Goal: Contribute content: Contribute content

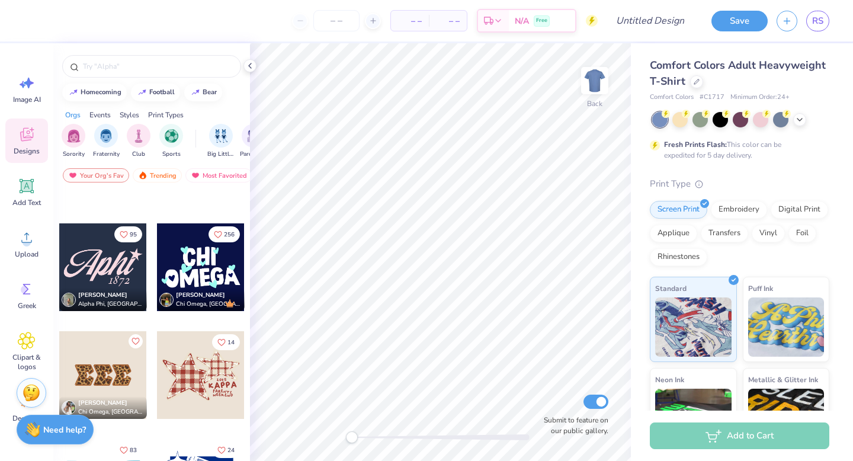
scroll to position [1499, 0]
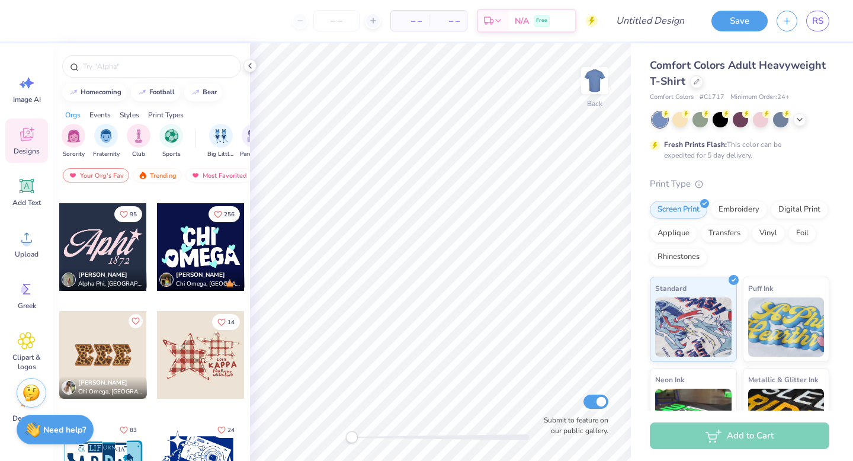
click at [204, 364] on div at bounding box center [201, 355] width 88 height 88
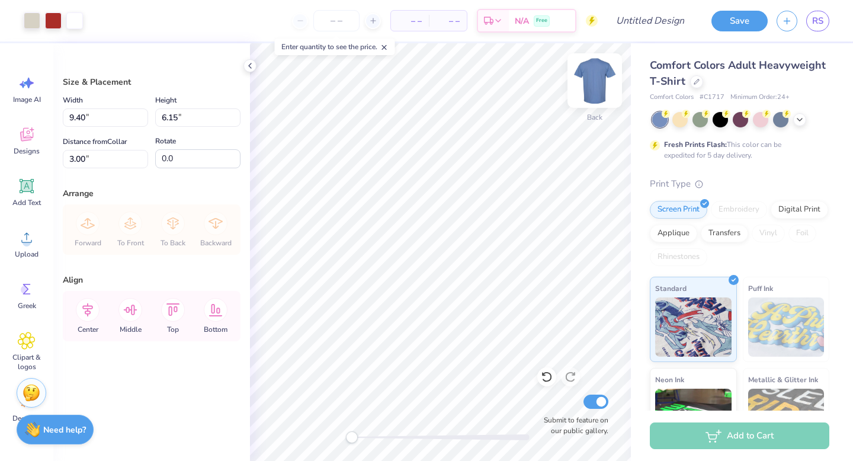
click at [594, 84] on img at bounding box center [594, 80] width 47 height 47
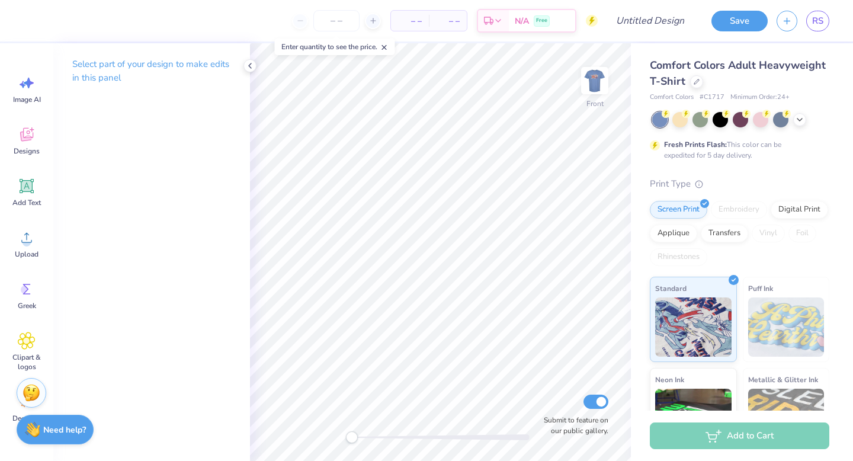
click at [594, 83] on img at bounding box center [595, 81] width 24 height 24
click at [249, 65] on polyline at bounding box center [250, 65] width 2 height 5
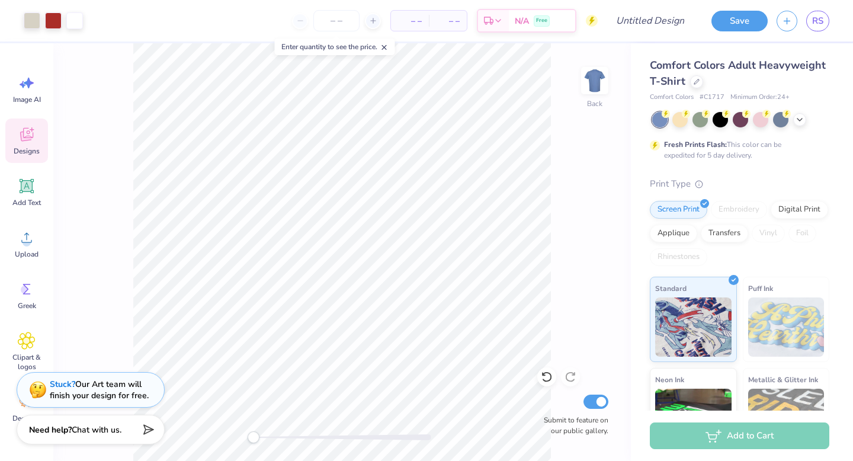
click at [30, 145] on div "Designs" at bounding box center [26, 141] width 43 height 44
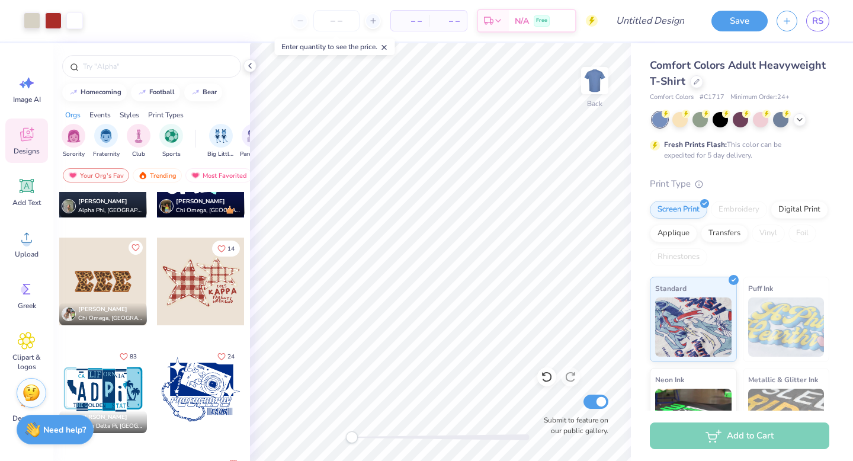
scroll to position [1574, 0]
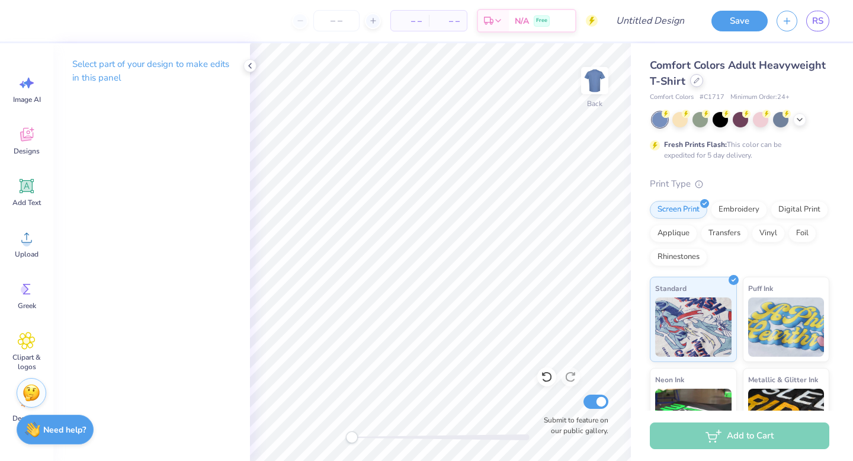
click at [692, 83] on div at bounding box center [696, 80] width 13 height 13
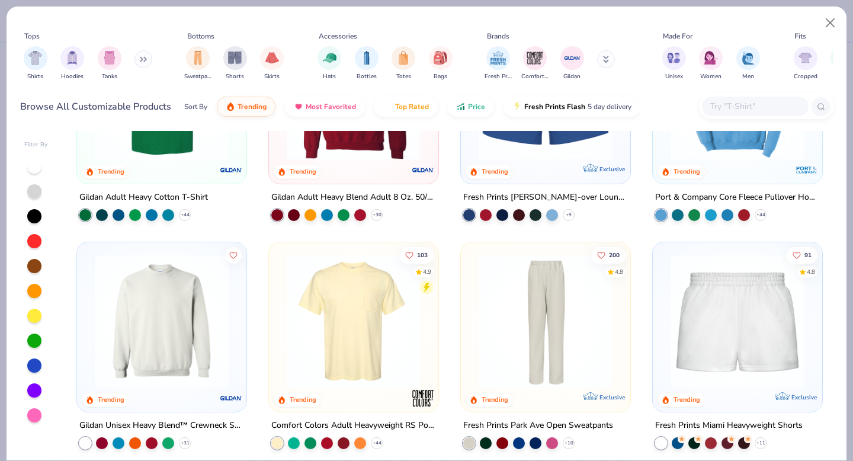
scroll to position [810, 0]
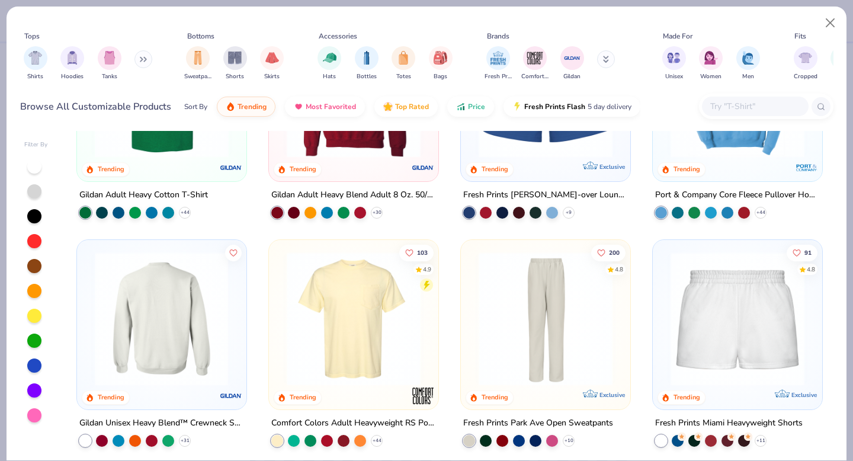
click at [180, 328] on div at bounding box center [162, 319] width 437 height 134
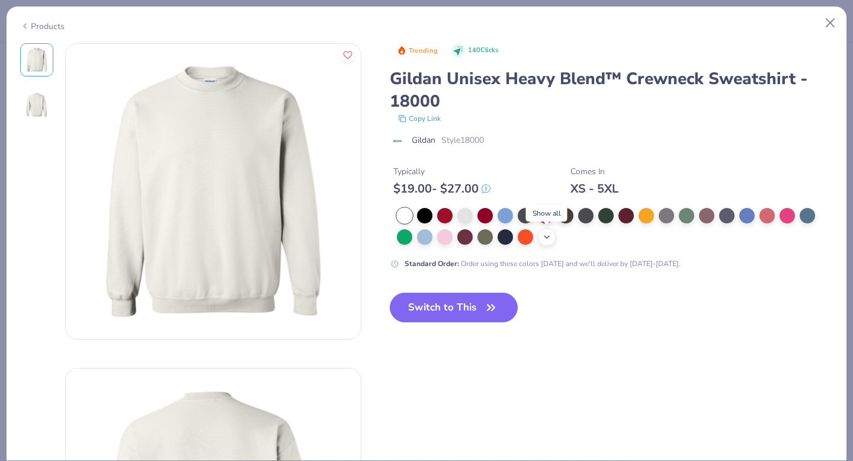
click at [548, 237] on polyline at bounding box center [547, 237] width 5 height 2
click at [664, 238] on div at bounding box center [666, 235] width 15 height 15
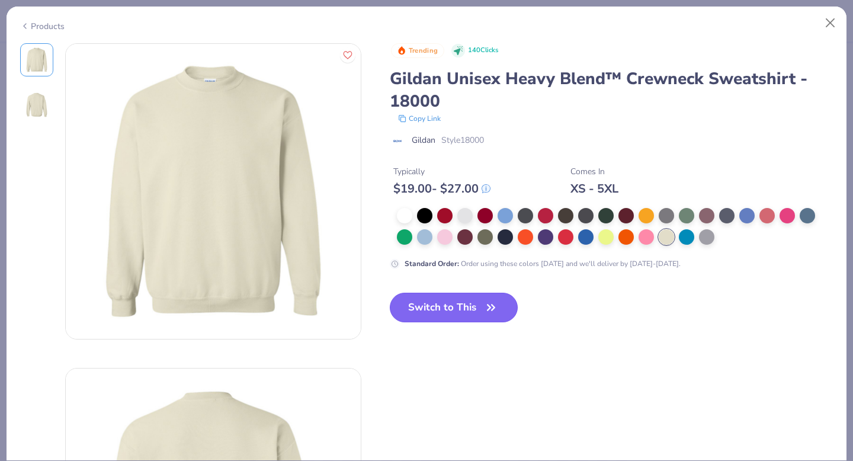
click at [427, 306] on button "Switch to This" at bounding box center [454, 308] width 129 height 30
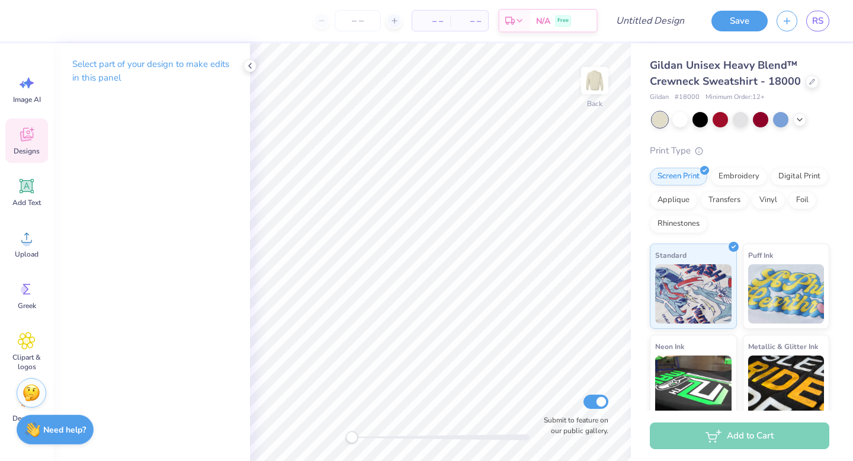
click at [27, 137] on icon at bounding box center [26, 135] width 13 height 14
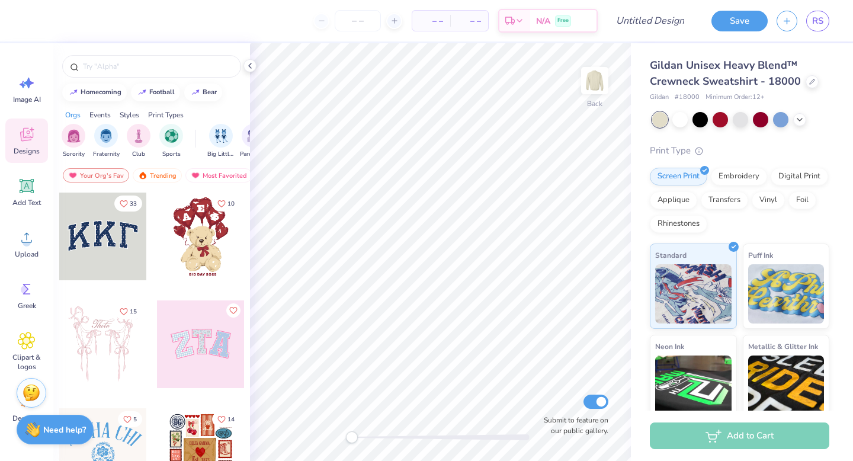
click at [104, 232] on div at bounding box center [103, 237] width 88 height 88
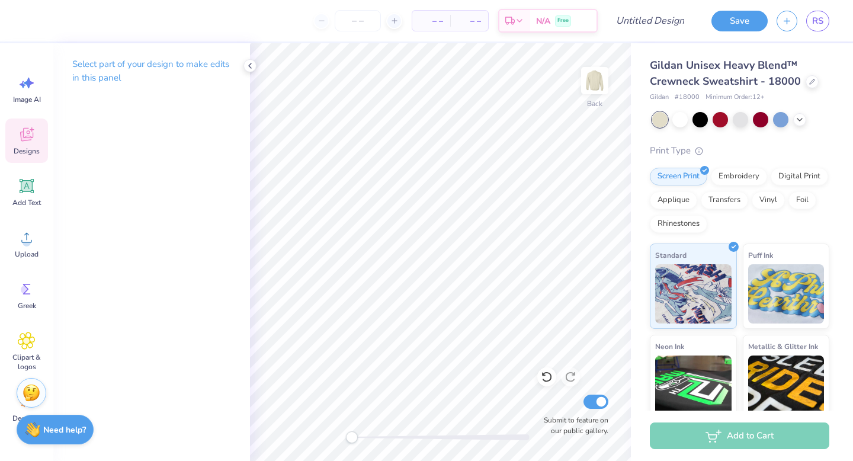
click at [30, 142] on icon at bounding box center [27, 135] width 18 height 18
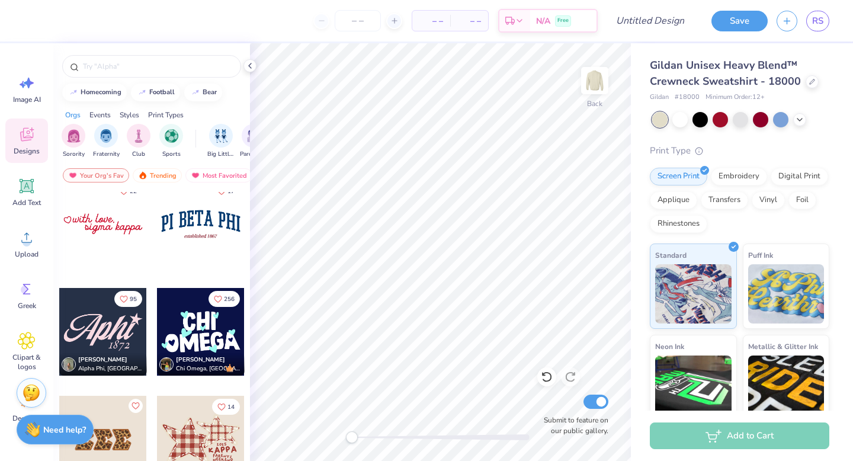
scroll to position [1416, 0]
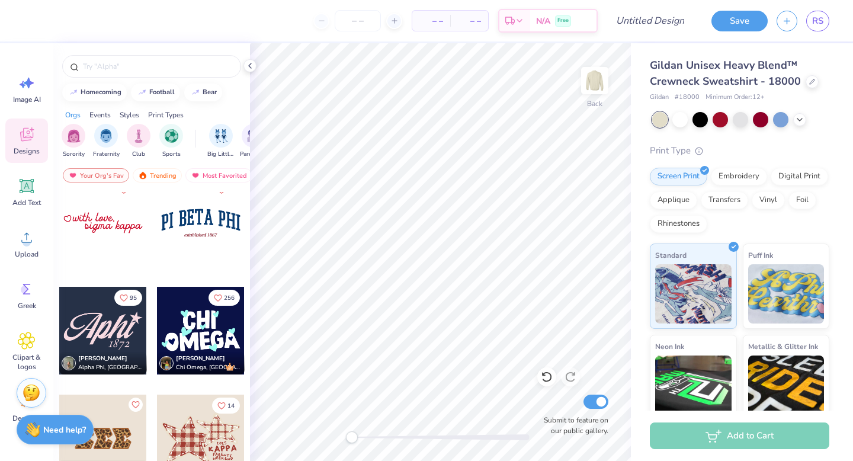
click at [114, 320] on div at bounding box center [103, 331] width 88 height 88
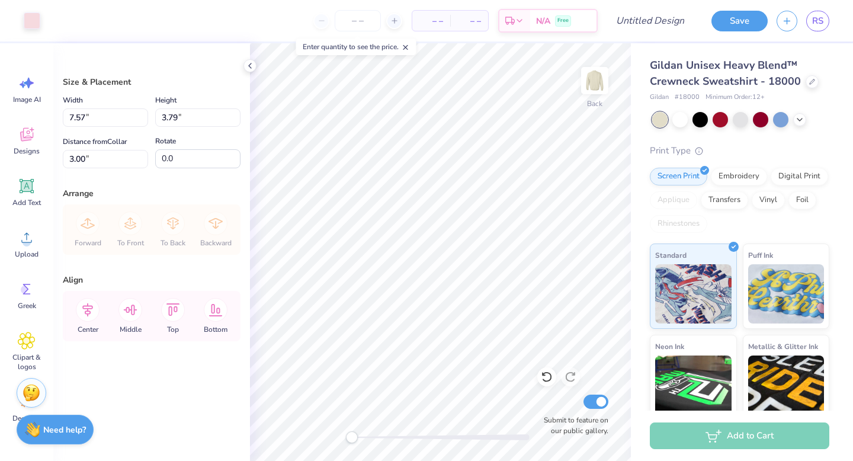
type input "9.43"
type input "4.72"
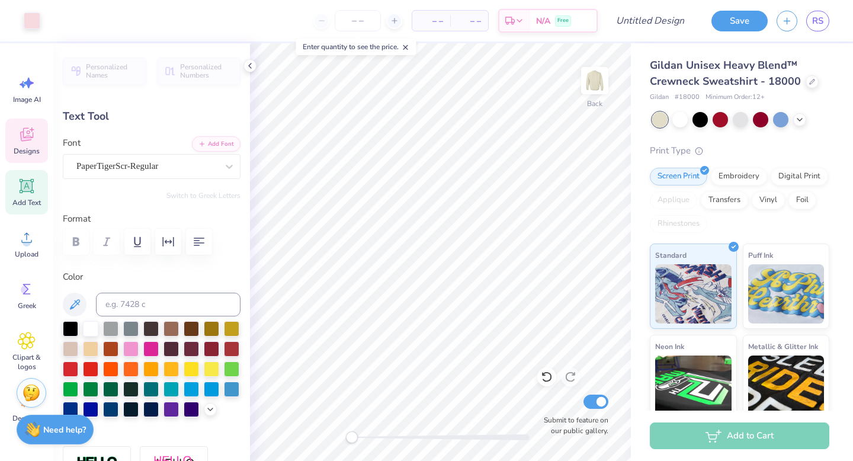
click at [28, 149] on span "Designs" at bounding box center [27, 150] width 26 height 9
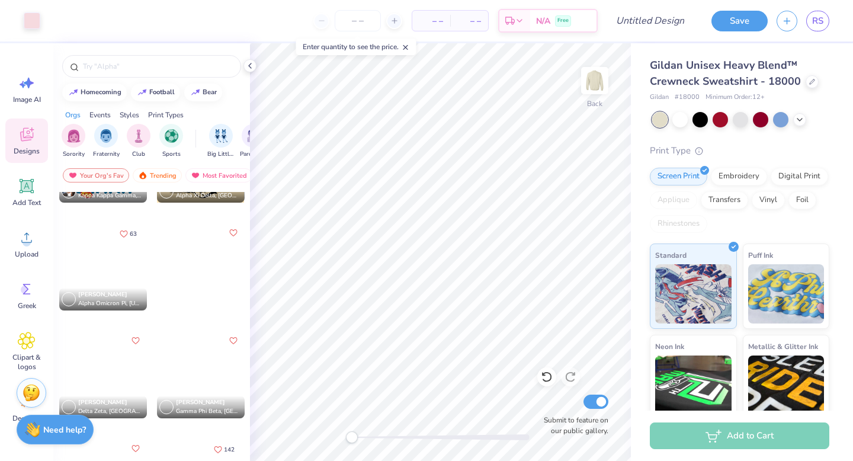
scroll to position [2120, 0]
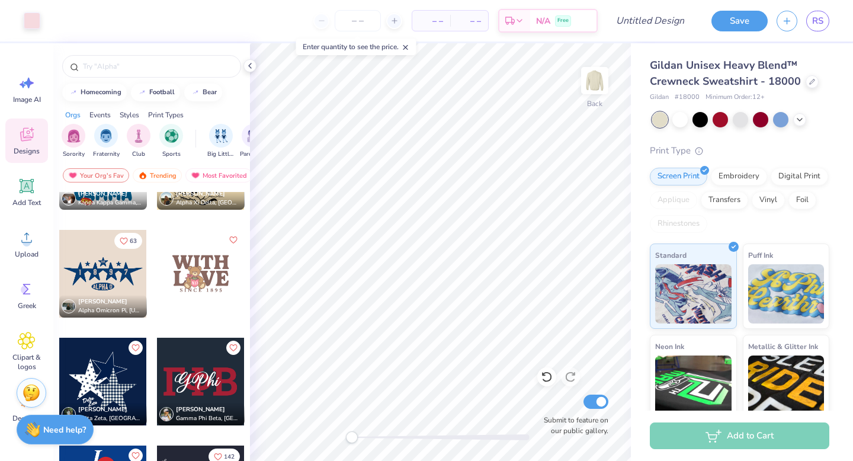
click at [111, 266] on div at bounding box center [103, 274] width 88 height 88
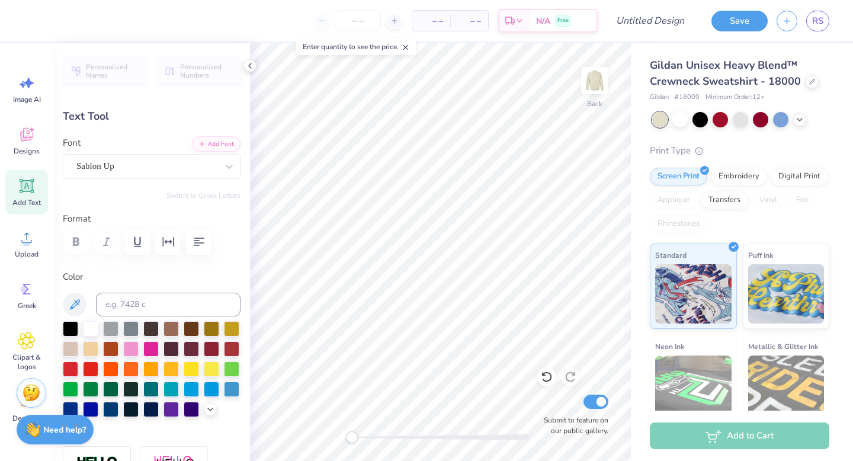
type textarea "9"
type textarea "0"
type textarea "2"
type input "0.47"
type input "1.01"
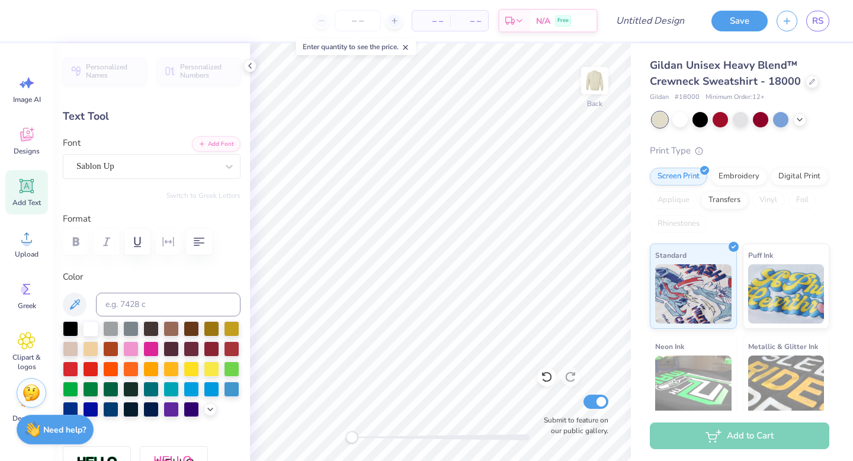
type input "7.65"
type input "1.01"
type input "7.65"
type input "0.44"
type input "0.98"
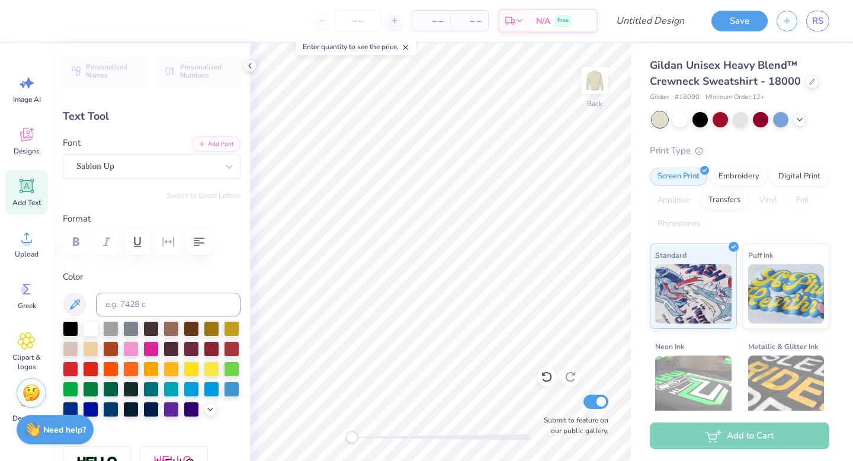
type input "7.64"
type input "0.97"
type input "0.93"
type input "7.69"
type textarea "de"
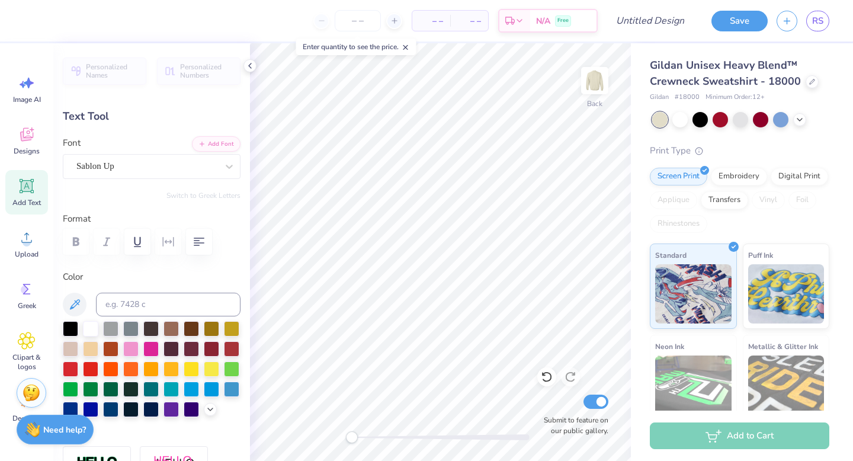
type input "0.44"
type input "0.98"
type input "7.64"
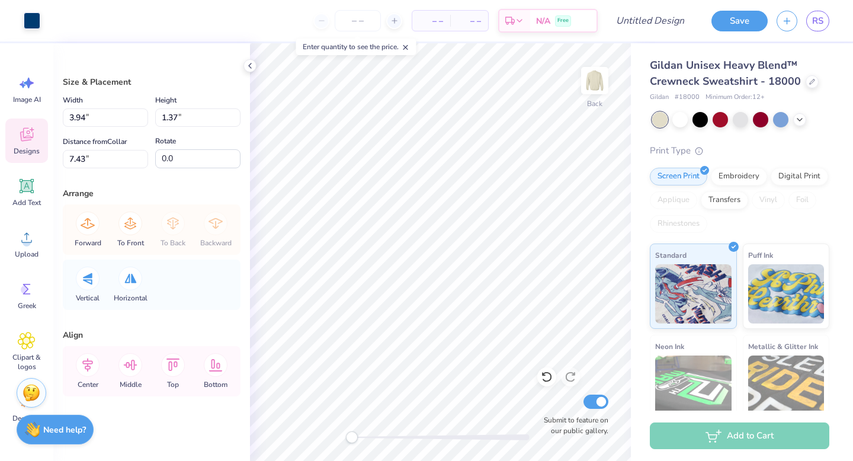
click at [25, 133] on icon at bounding box center [27, 135] width 18 height 18
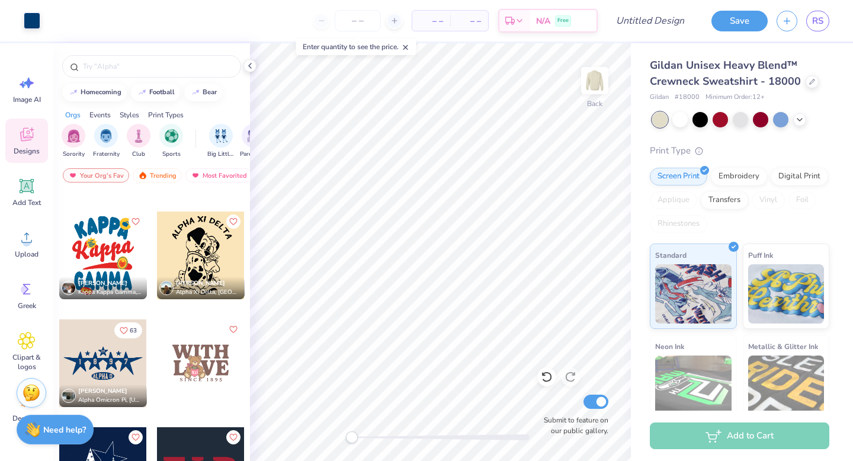
scroll to position [2032, 0]
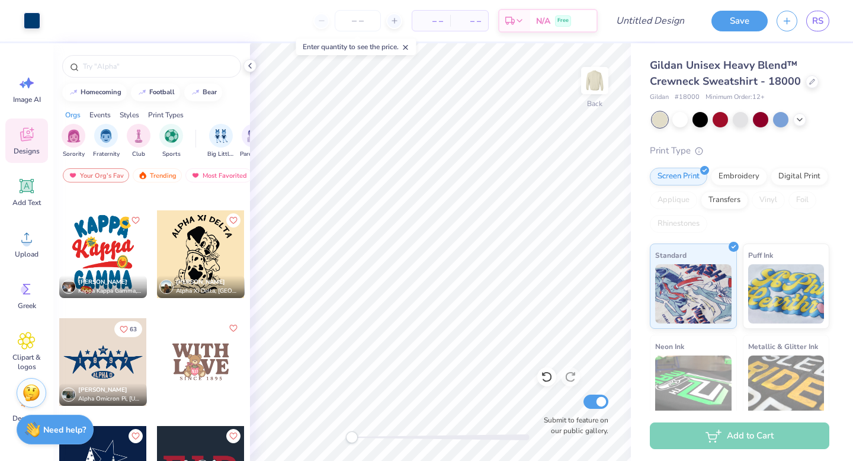
click at [95, 369] on div at bounding box center [103, 362] width 88 height 88
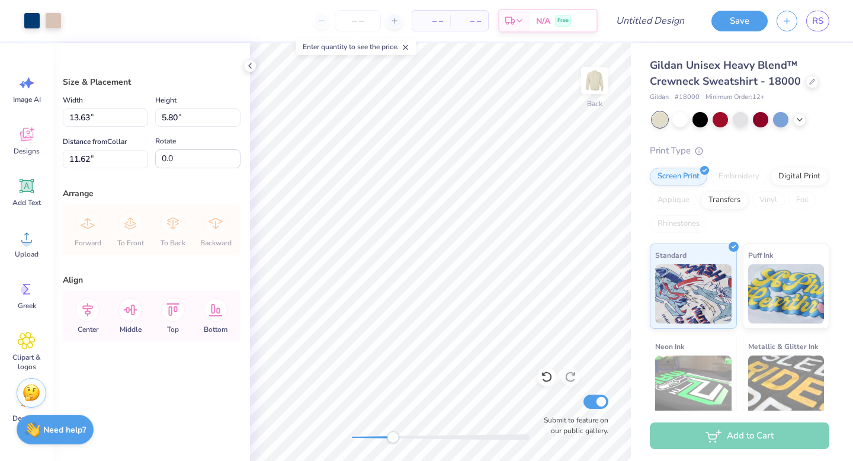
drag, startPoint x: 351, startPoint y: 437, endPoint x: 393, endPoint y: 437, distance: 41.5
click at [393, 437] on div "Accessibility label" at bounding box center [393, 437] width 12 height 12
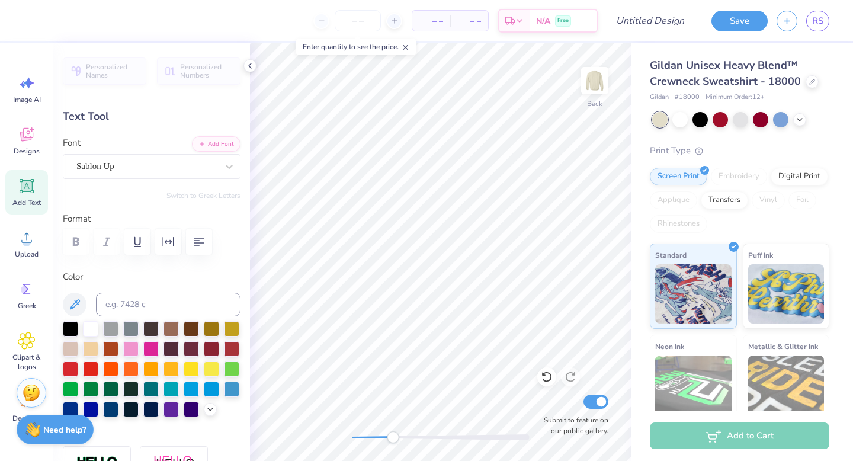
type textarea "9"
type textarea "0"
type textarea "2"
type input "0.97"
type input "0.93"
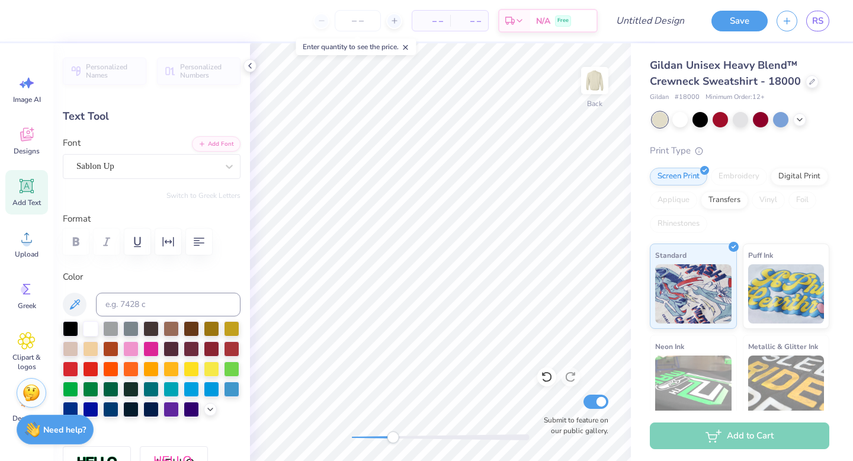
type input "7.22"
type textarea "A"
type textarea "de"
type input "0.44"
type input "0.98"
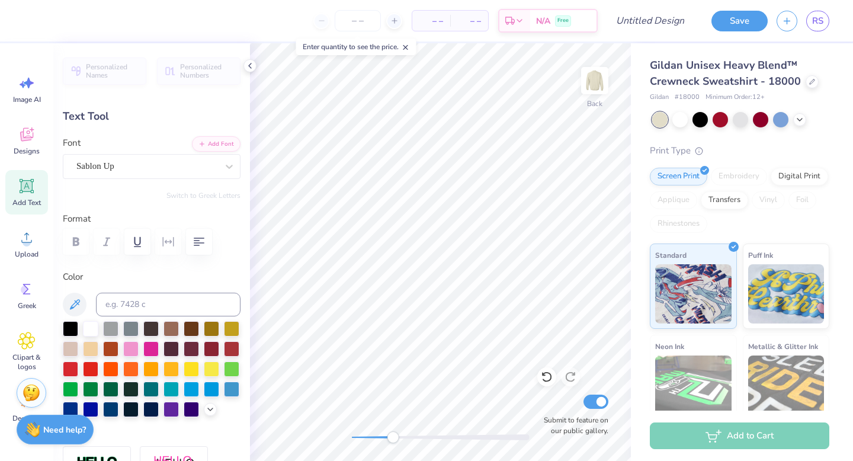
type input "7.17"
type textarea "e"
type input "0.47"
type input "1.04"
type textarea "z"
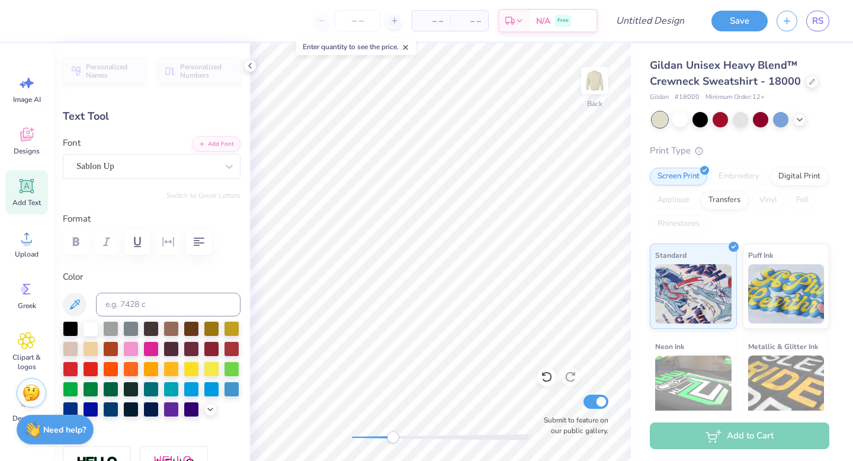
type input "1.01"
type input "7.18"
type textarea "e"
type input "0.46"
type input "0.77"
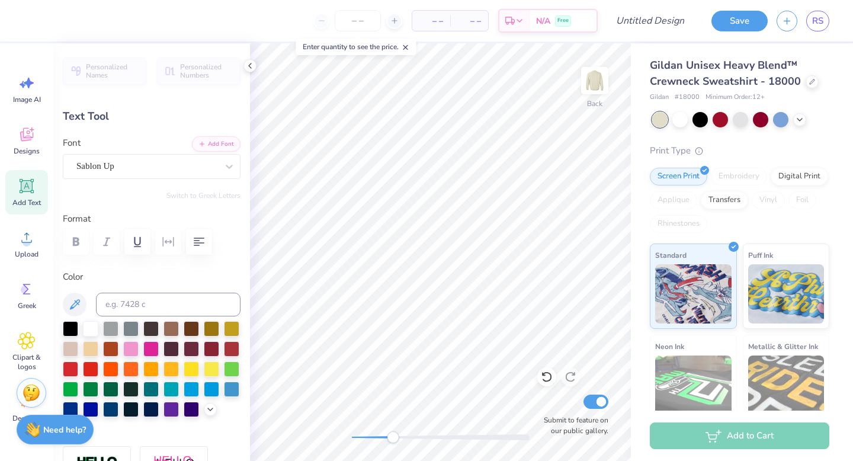
type input "7.28"
type textarea "e"
type input "0.47"
type input "1.03"
type input "7.17"
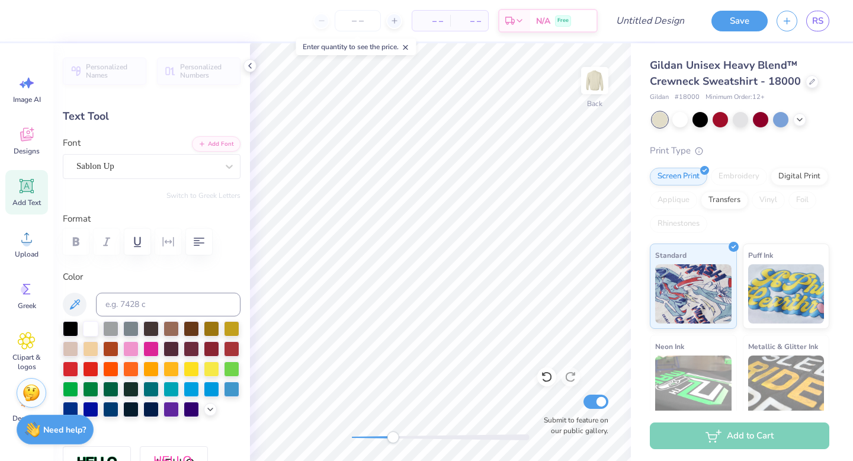
type input "1.04"
click at [345, 434] on div "Back Submit to feature on our public gallery." at bounding box center [440, 252] width 381 height 418
click at [36, 16] on div at bounding box center [32, 19] width 17 height 17
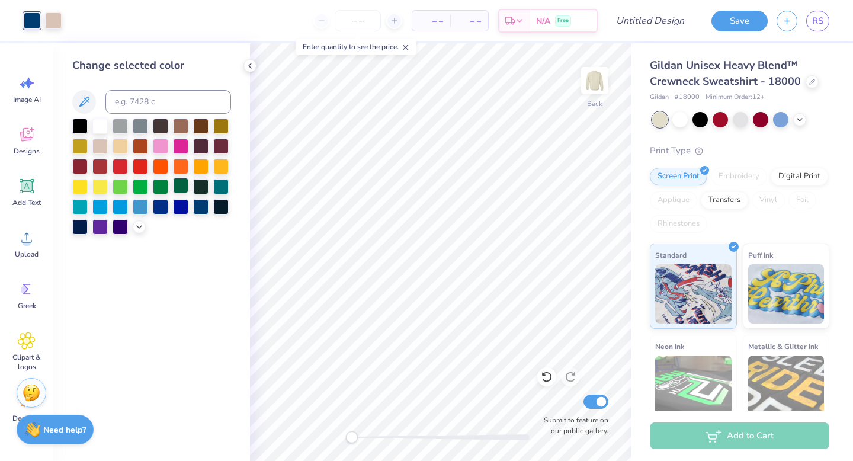
click at [178, 187] on div at bounding box center [180, 185] width 15 height 15
click at [30, 137] on icon at bounding box center [27, 135] width 18 height 18
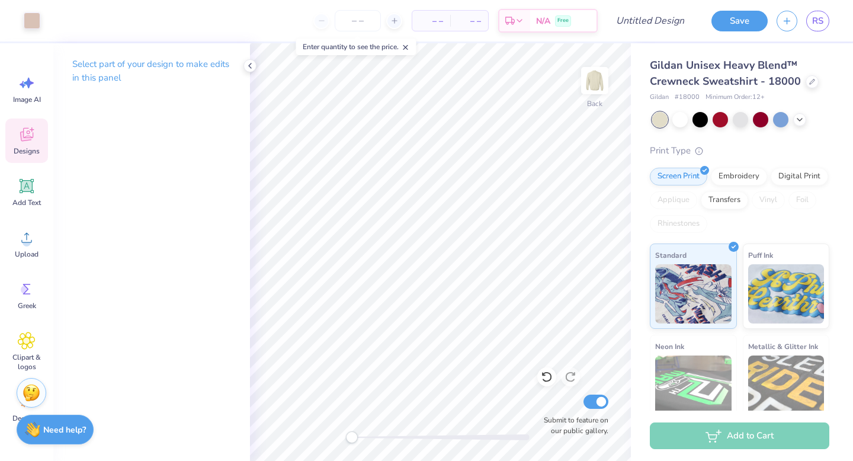
click at [31, 145] on div "Designs" at bounding box center [26, 141] width 43 height 44
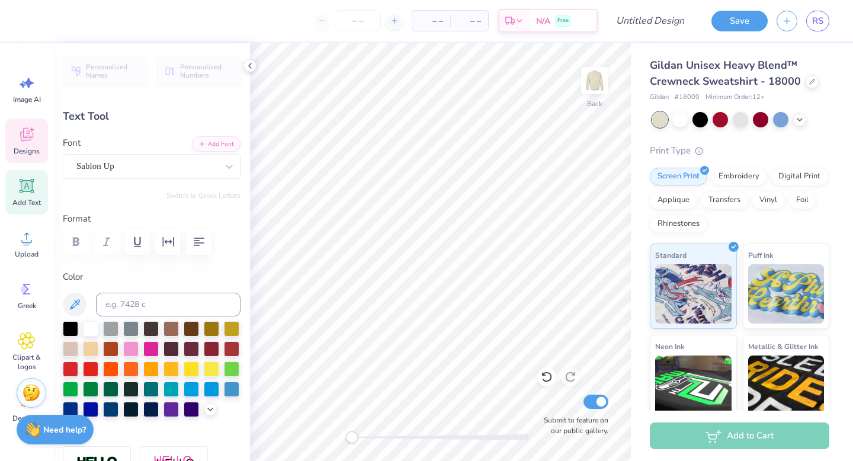
click at [28, 135] on icon at bounding box center [27, 135] width 18 height 18
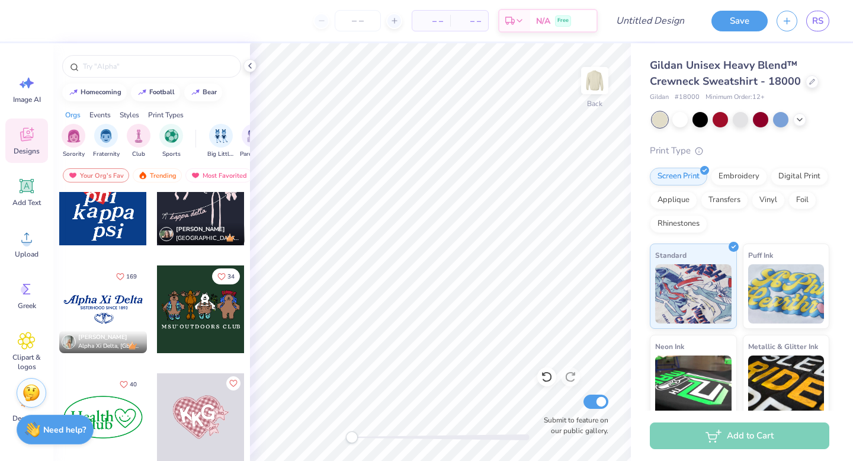
scroll to position [2407, 0]
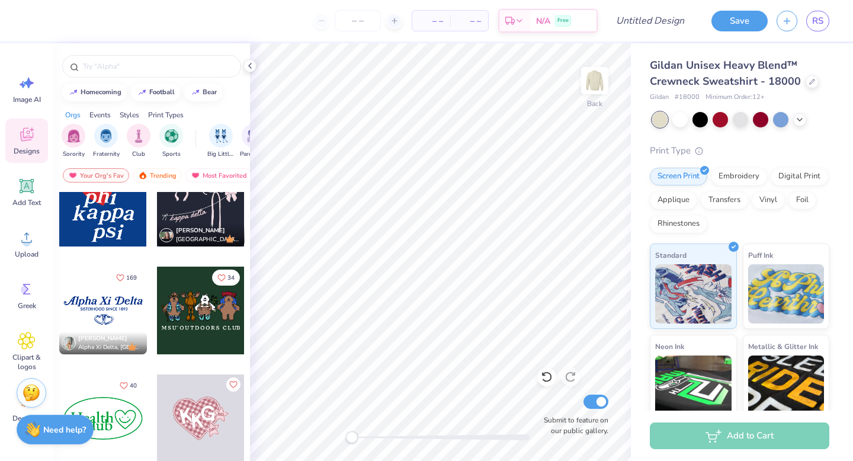
click at [116, 310] on div at bounding box center [103, 311] width 88 height 88
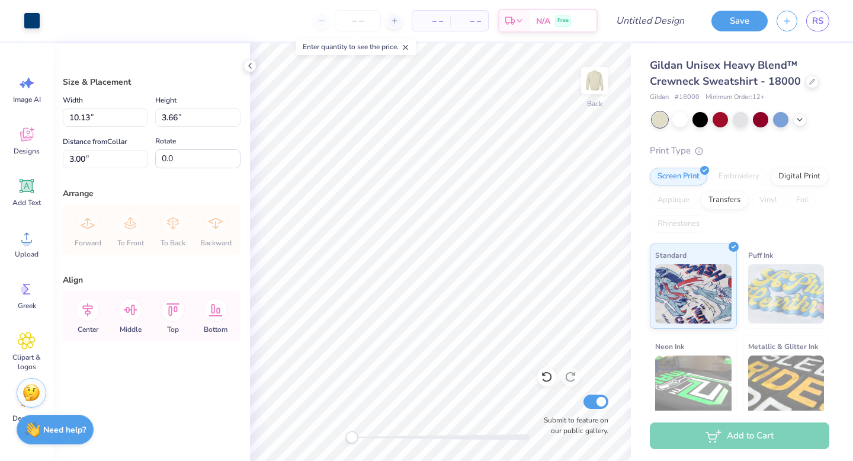
type input "12.52"
type input "4.53"
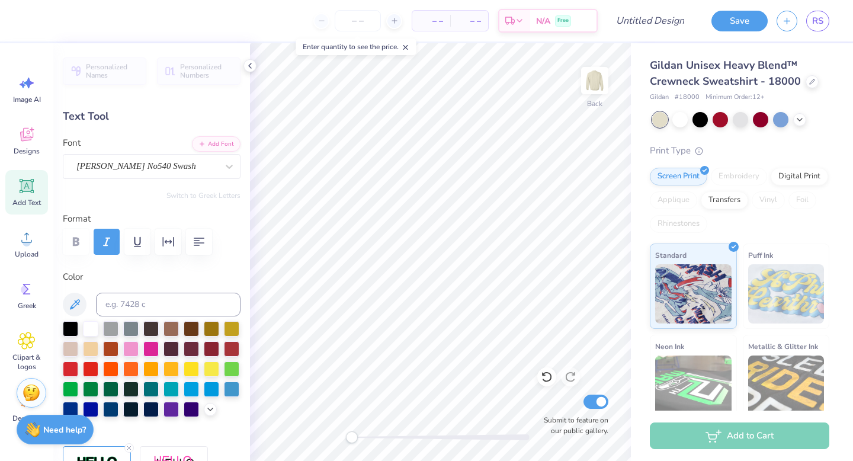
type input "1.48"
type input "1.27"
type input "3.80"
type input "-2.2"
type input "3.46"
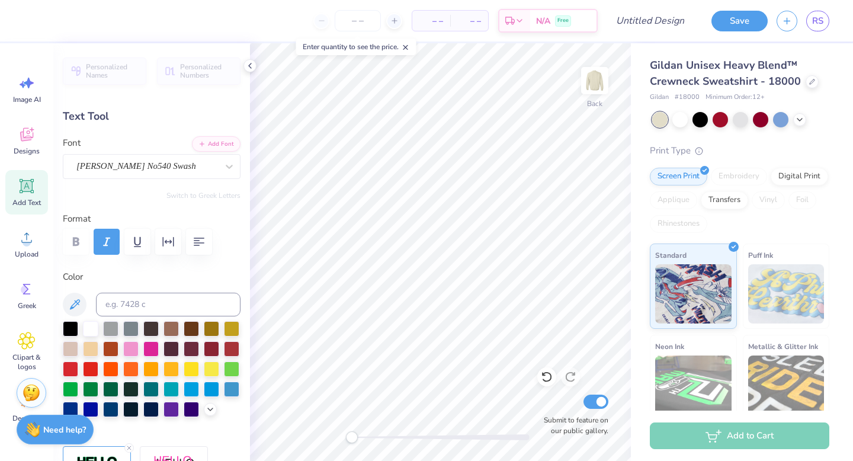
type input "1.59"
type input "3.77"
type input "0.0"
type input "2.83"
type input "1.29"
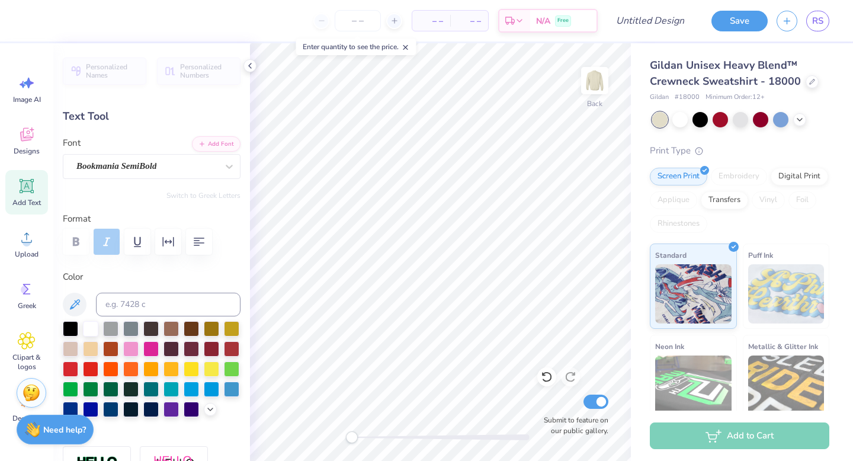
type input "3.46"
type input "1.59"
type input "3.94"
type textarea "Zeta"
type input "1.89"
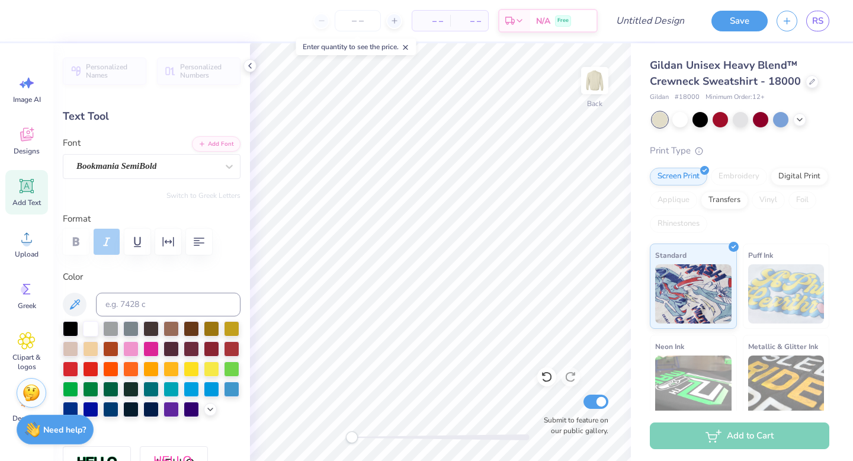
type input "1.24"
type input "3.81"
type input "2.00"
type input "1.39"
type input "3.75"
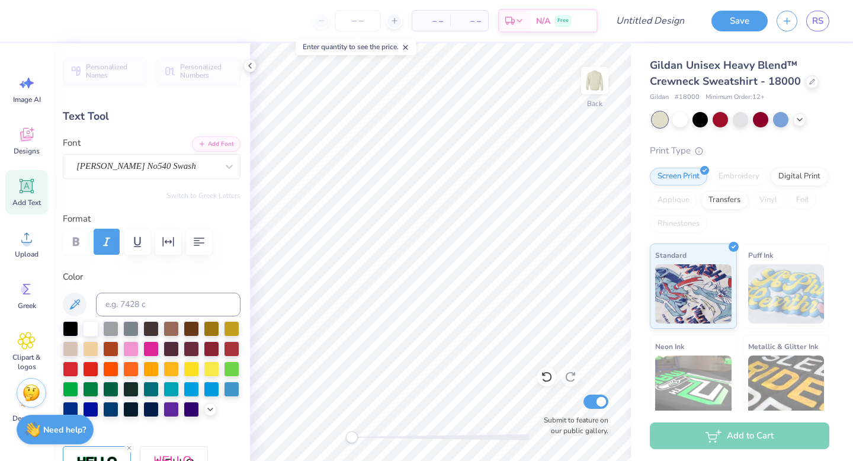
type input "-4.6"
type textarea "z"
type textarea "Z"
type input "3.57"
type input "1.26"
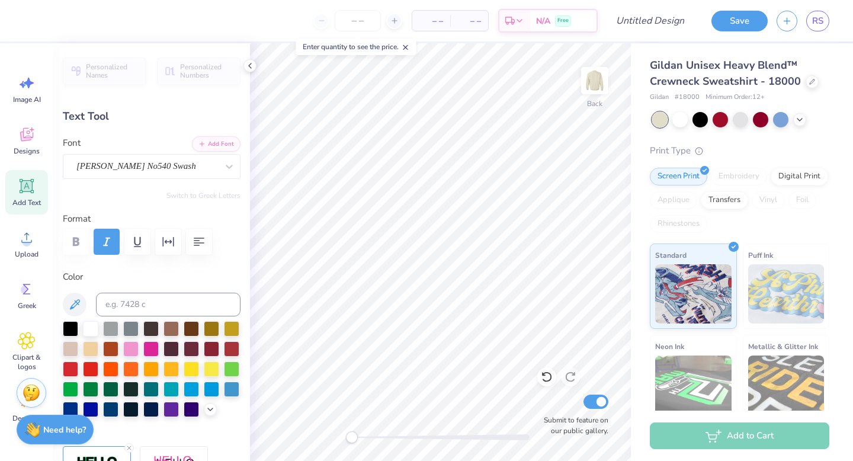
type input "4.10"
type input "0.0"
type textarea "eta"
type input "2.83"
type input "1.29"
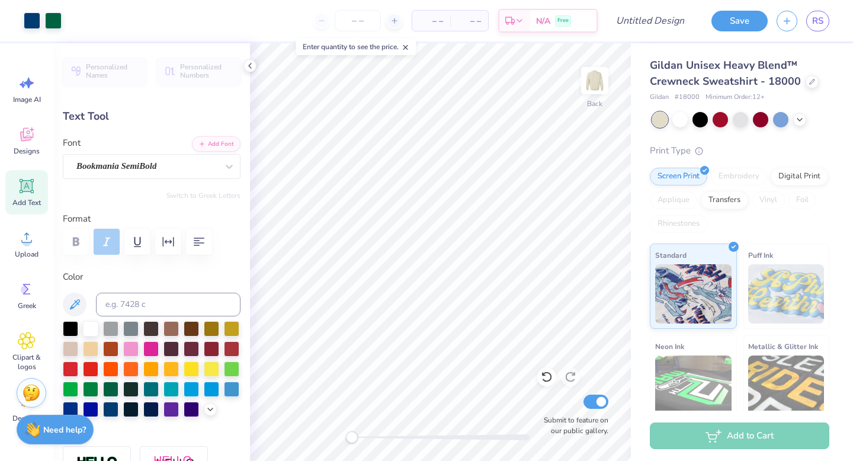
type input "3.77"
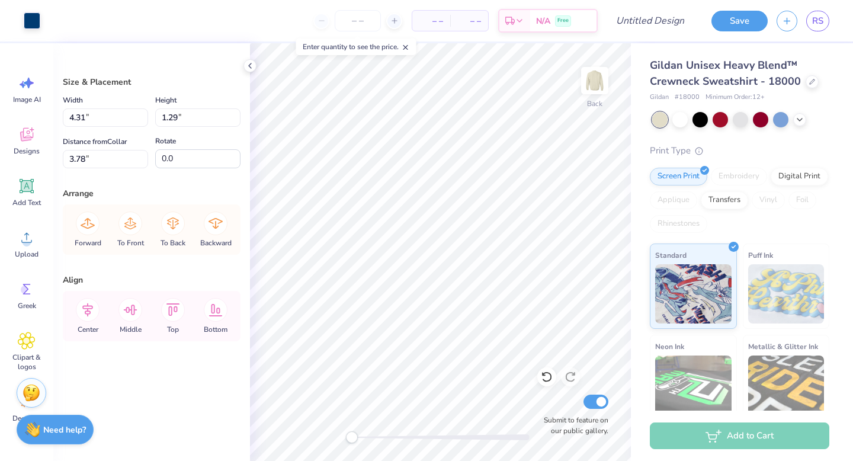
type input "1.71"
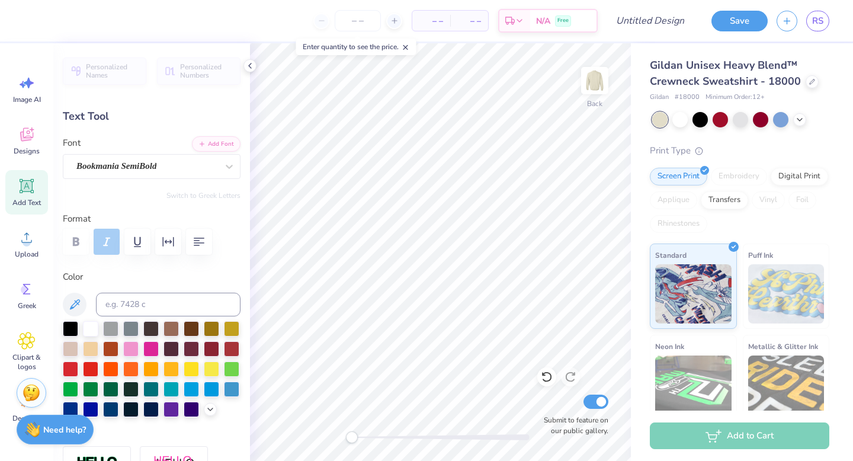
type input "1.65"
type input "1.91"
type input "3.49"
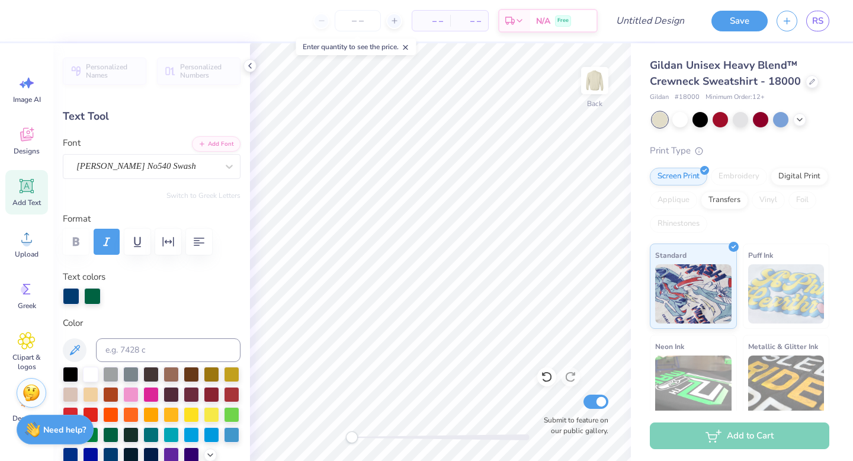
type input "0.0"
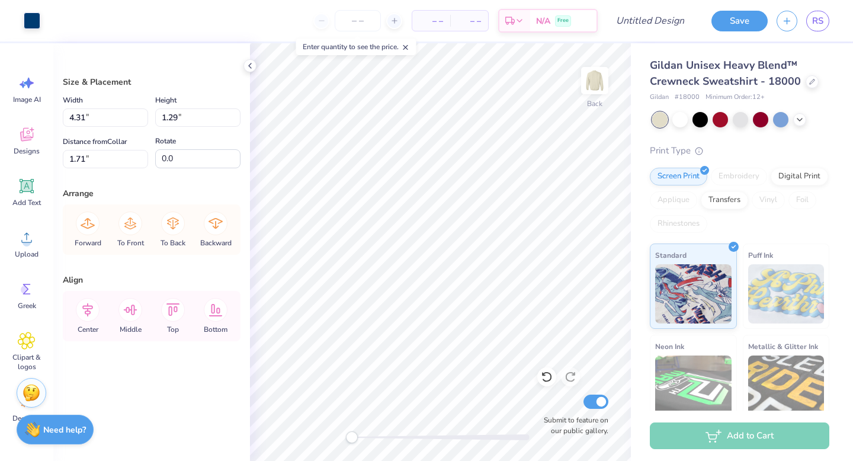
type input "3.71"
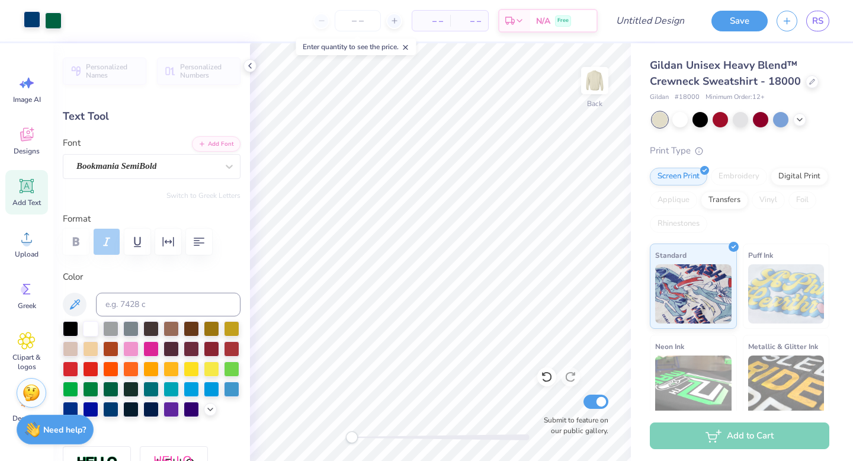
click at [30, 18] on div at bounding box center [32, 19] width 17 height 17
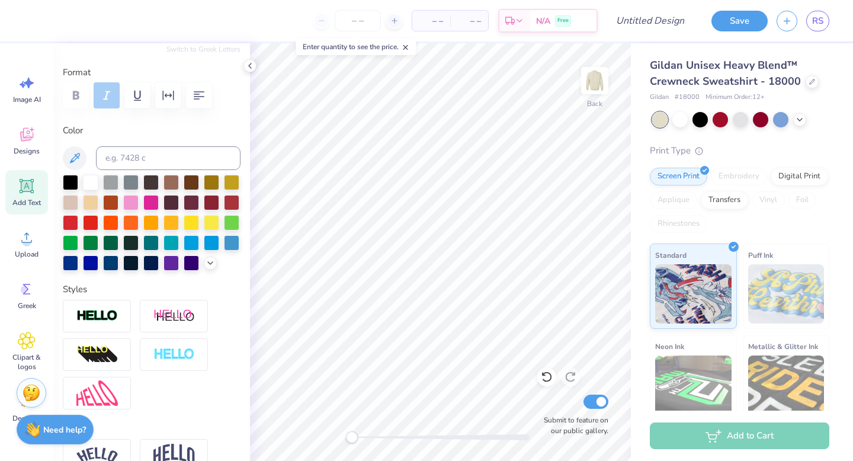
scroll to position [65, 0]
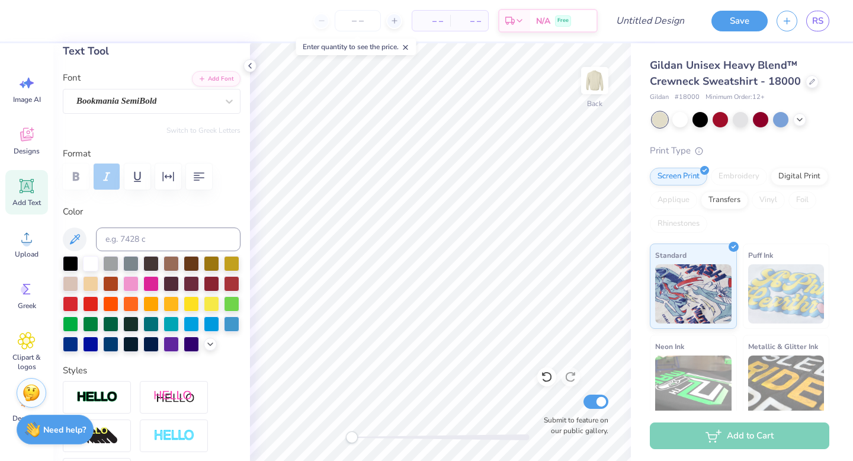
type input "2.83"
type input "1.29"
type input "3.71"
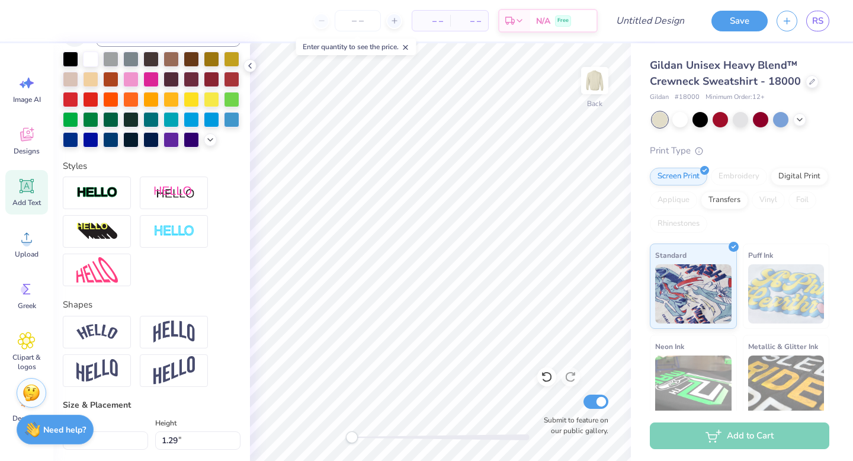
scroll to position [0, 0]
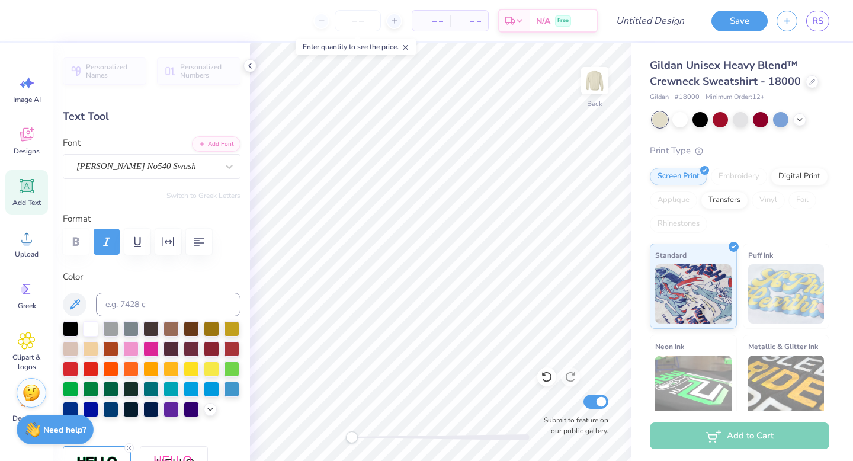
type input "1.48"
type input "1.27"
type input "3.73"
type input "-2.2"
type input "2.83"
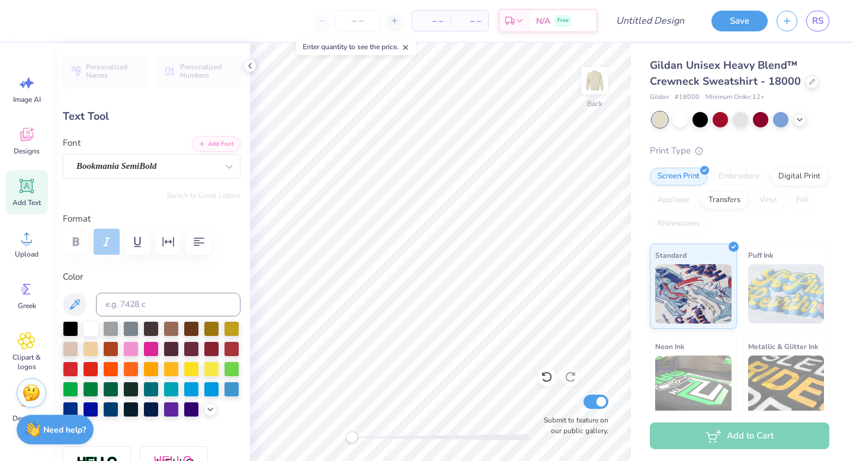
type input "1.29"
type input "3.72"
type input "0.0"
type input "2.32"
type input "1.10"
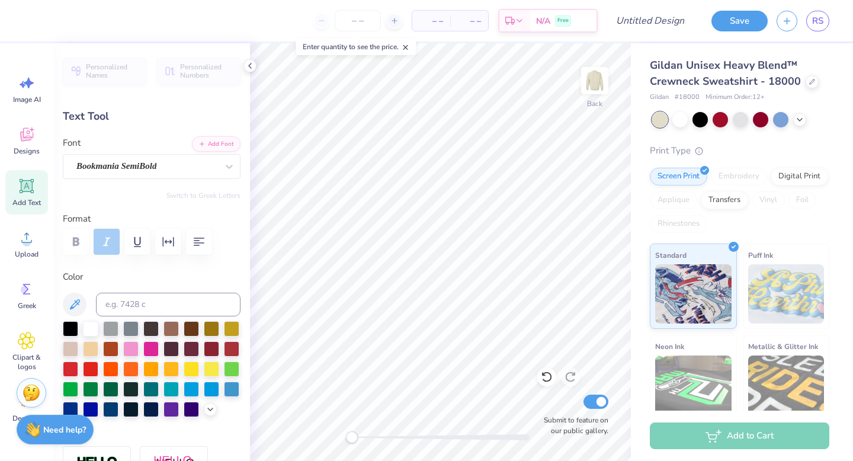
type input "3.90"
click at [254, 63] on icon at bounding box center [249, 65] width 9 height 9
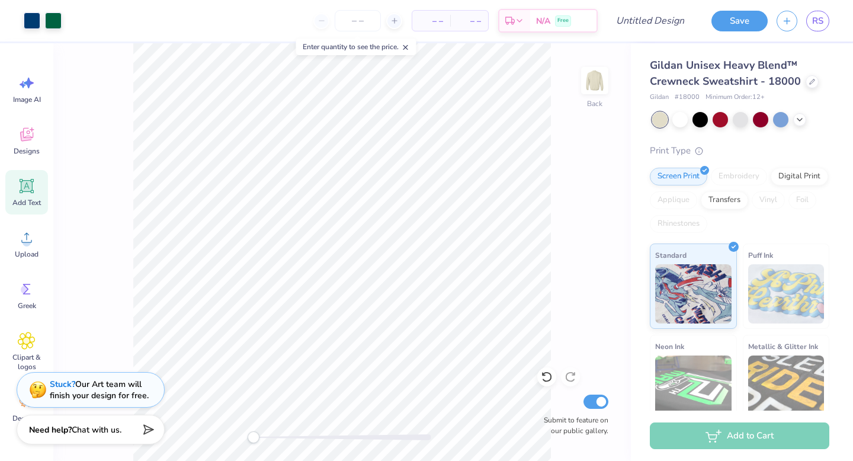
type input "2.83"
type input "1.29"
type input "3.72"
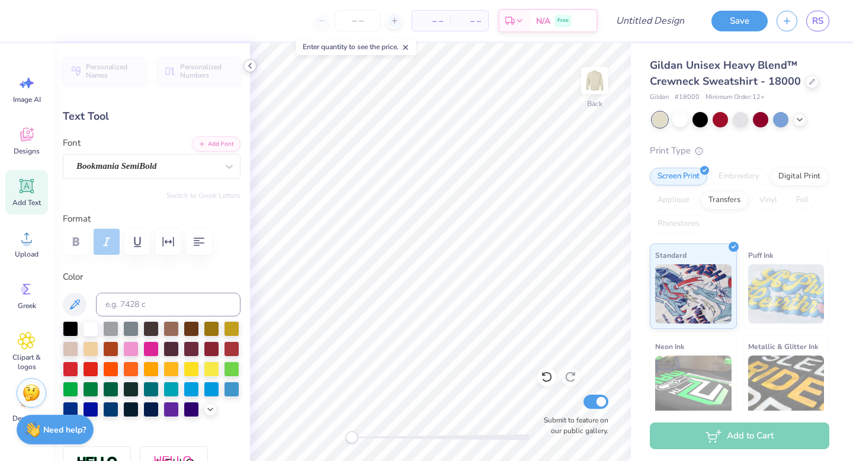
type input "2.32"
type input "1.10"
type input "3.90"
click at [247, 68] on icon at bounding box center [249, 65] width 9 height 9
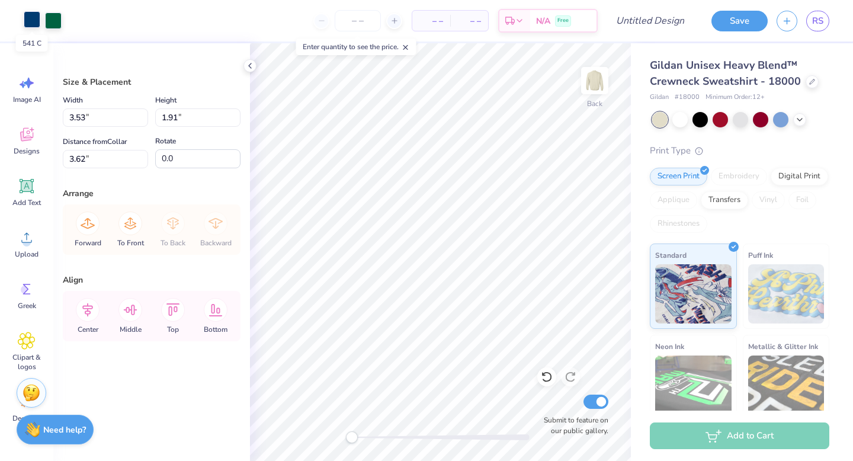
click at [32, 23] on div at bounding box center [32, 19] width 17 height 17
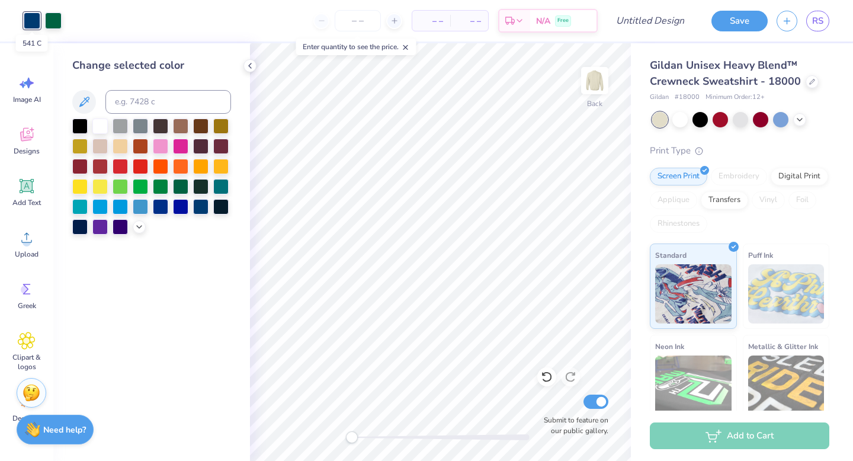
click at [32, 23] on div at bounding box center [32, 20] width 17 height 17
click at [51, 20] on div at bounding box center [53, 19] width 17 height 17
click at [140, 228] on icon at bounding box center [139, 225] width 9 height 9
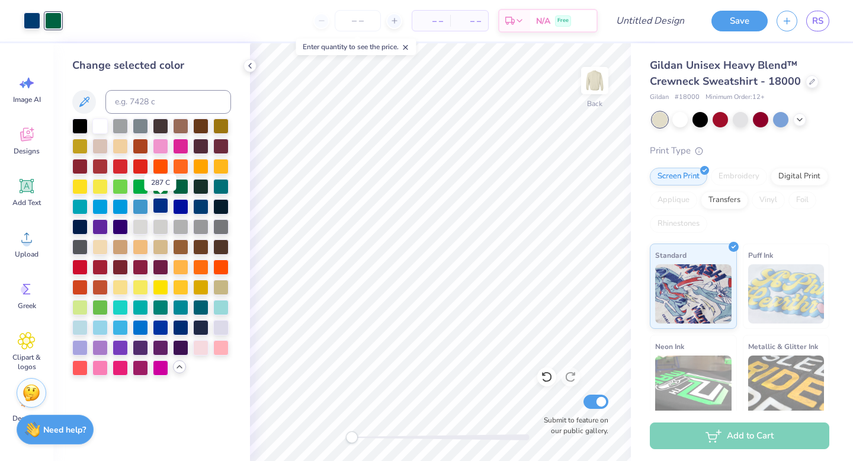
click at [161, 206] on div at bounding box center [160, 205] width 15 height 15
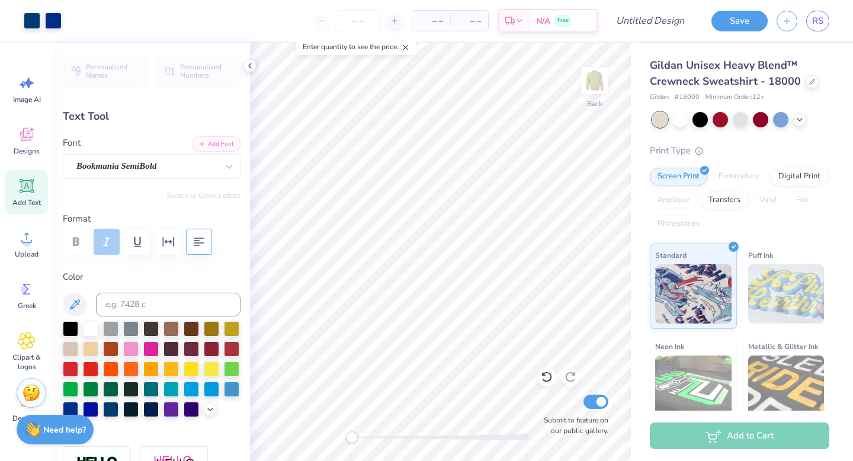
type input "1.65"
type input "1.91"
type input "3.62"
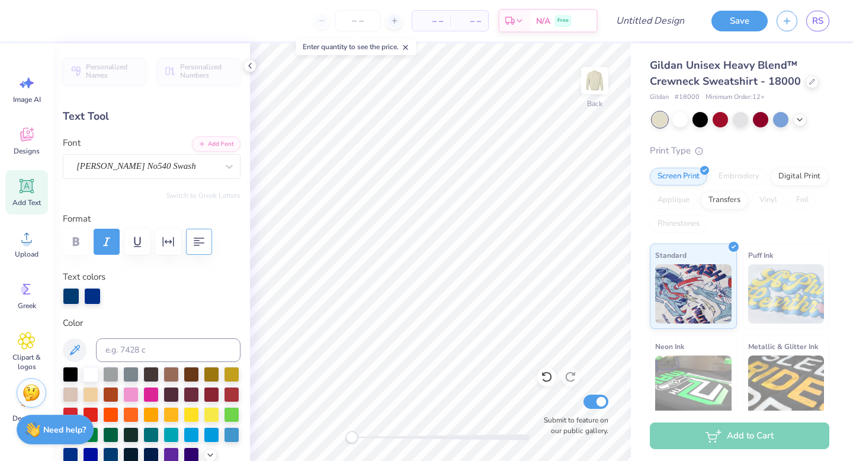
type input "0.0"
type input "7.49"
type input "0.49"
type input "5.53"
type input "1.65"
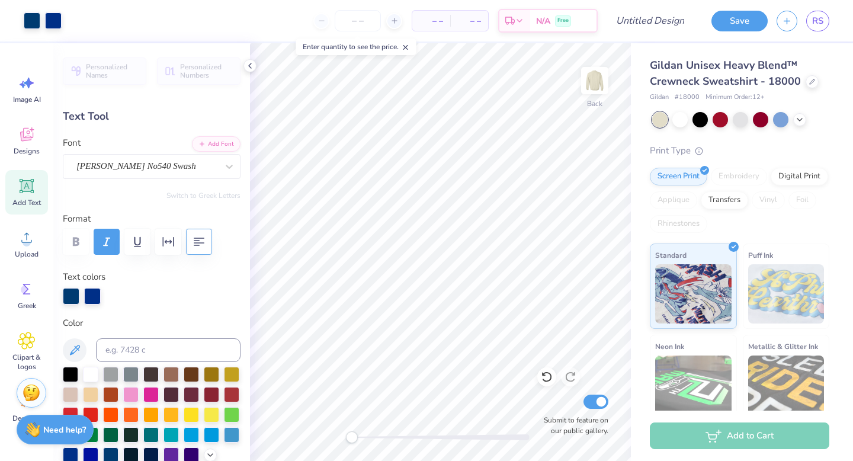
type input "1.91"
type input "3.62"
type input "-4.6"
click at [68, 293] on div at bounding box center [71, 295] width 17 height 17
type input "2.32"
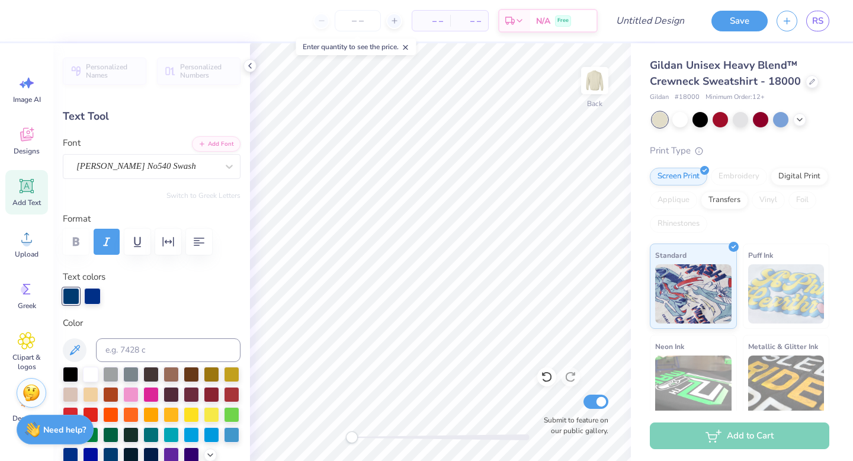
type input "1.10"
type input "3.90"
type input "0.0"
type input "1.65"
type input "1.91"
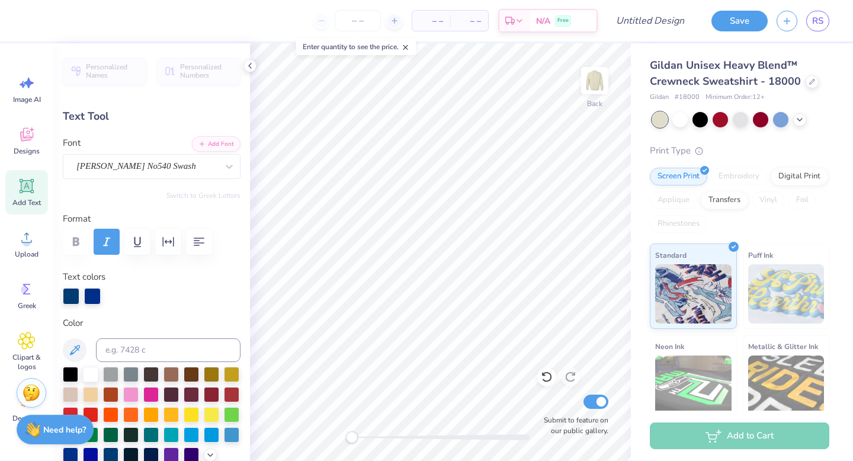
type input "3.62"
type input "-4.6"
type input "2.32"
type input "1.10"
type input "3.90"
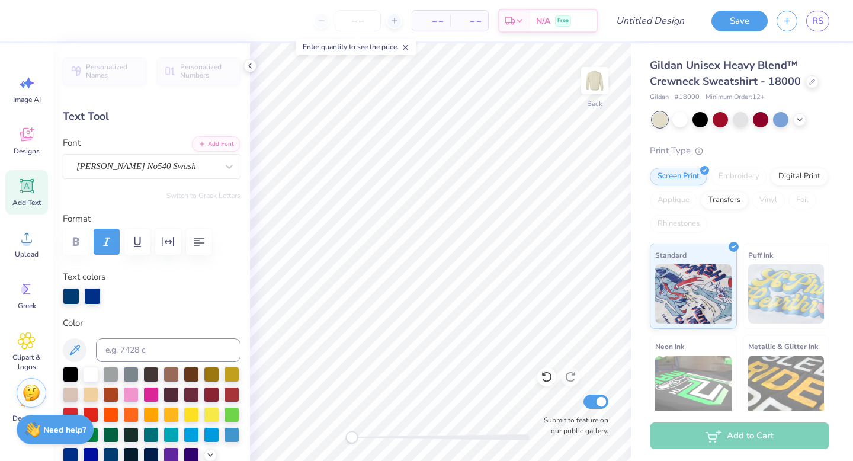
type input "0.0"
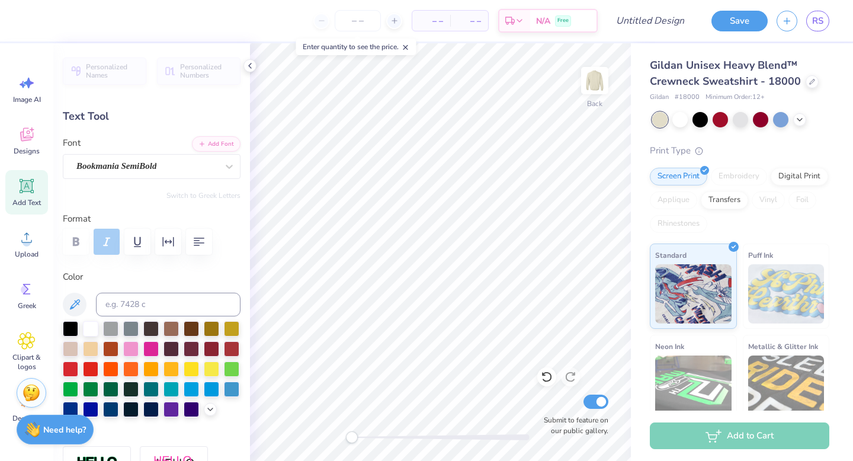
type input "1.65"
type input "1.91"
type input "3.73"
type input "-4.6"
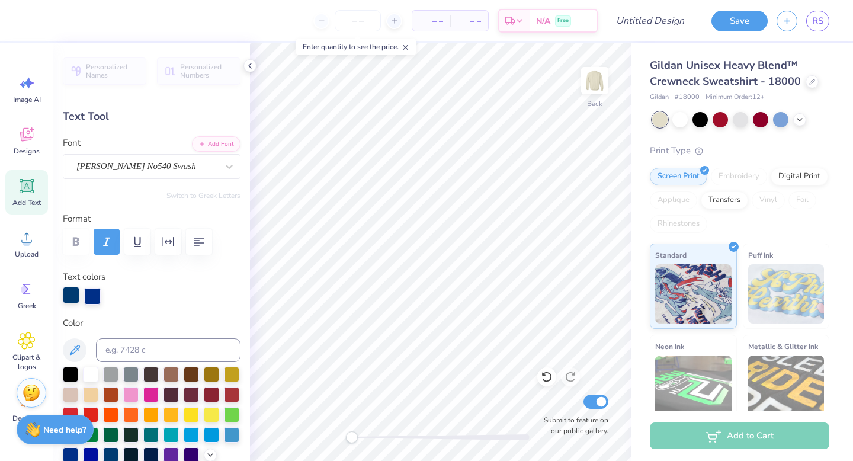
click at [70, 293] on div at bounding box center [71, 295] width 17 height 17
click at [70, 293] on div at bounding box center [71, 296] width 17 height 17
type input "2.32"
type input "1.10"
type input "3.90"
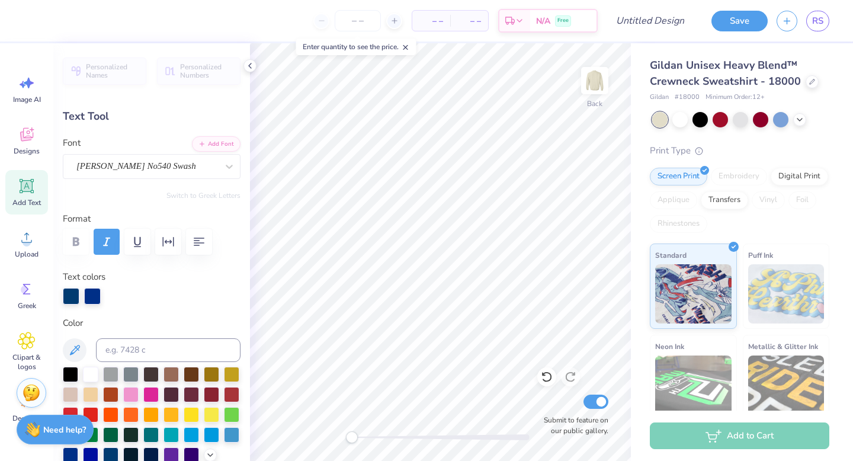
type input "0.0"
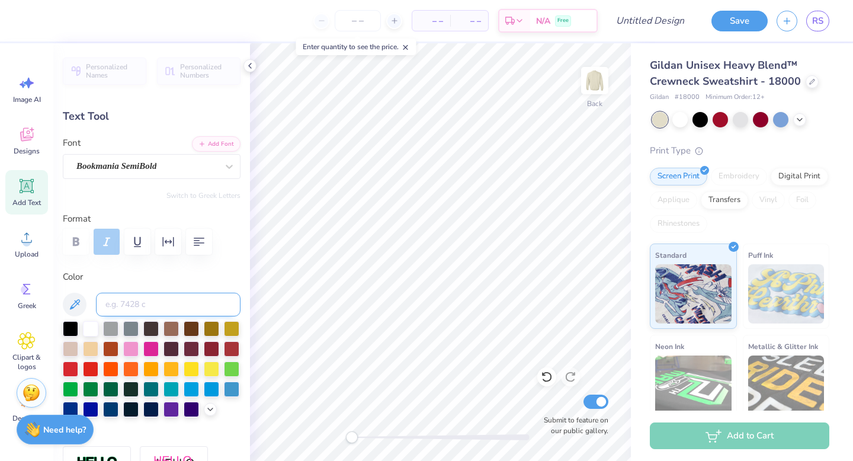
click at [121, 302] on input at bounding box center [168, 305] width 145 height 24
type input "541"
click at [148, 300] on input at bounding box center [168, 305] width 145 height 24
type input "541"
type input "1.65"
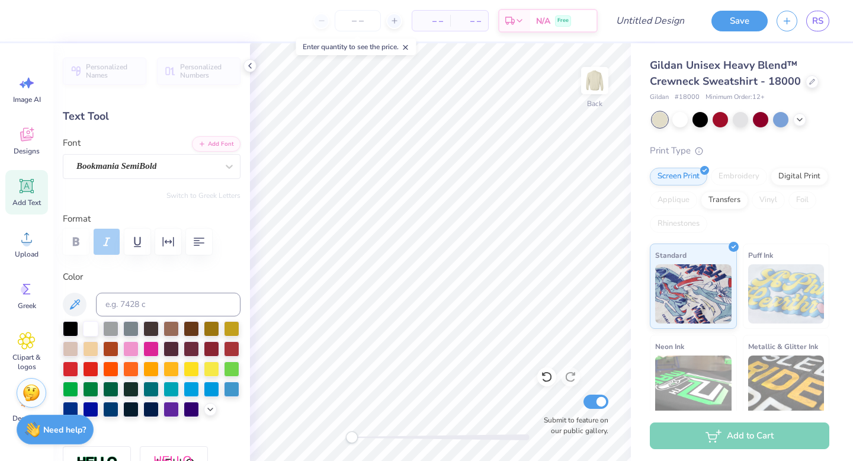
type input "1.91"
type input "3.73"
type input "-4.6"
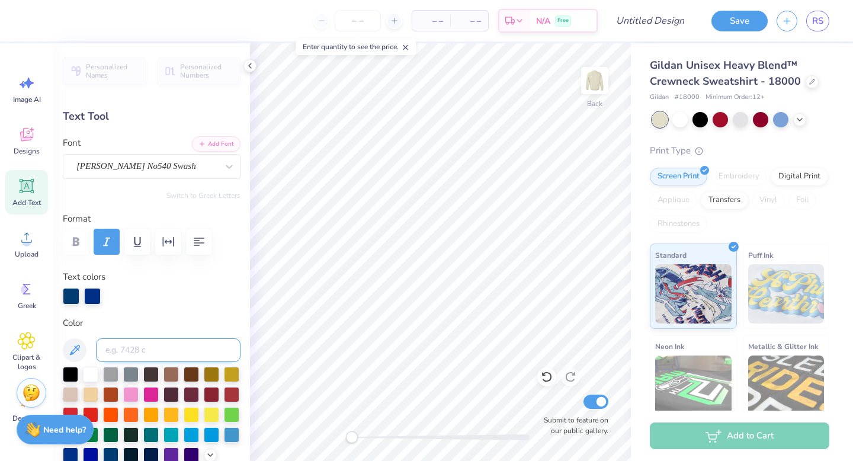
click at [200, 344] on input at bounding box center [168, 350] width 145 height 24
type input "541"
click at [71, 296] on div at bounding box center [71, 295] width 17 height 17
click at [71, 296] on div at bounding box center [71, 296] width 17 height 17
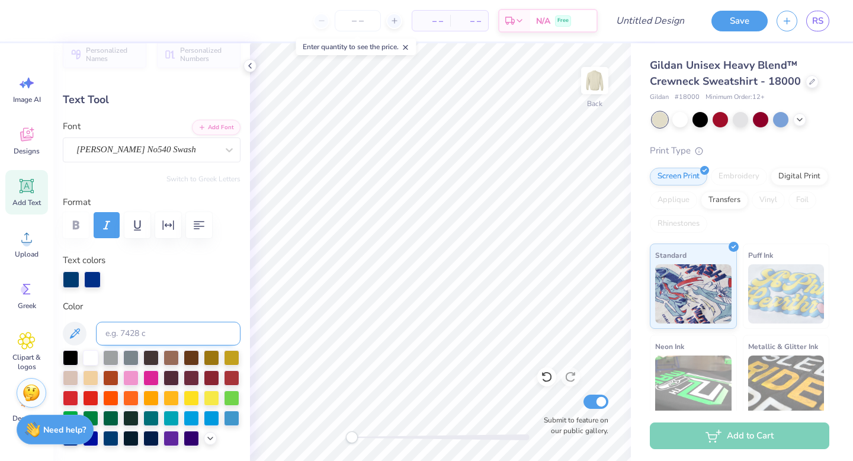
scroll to position [21, 0]
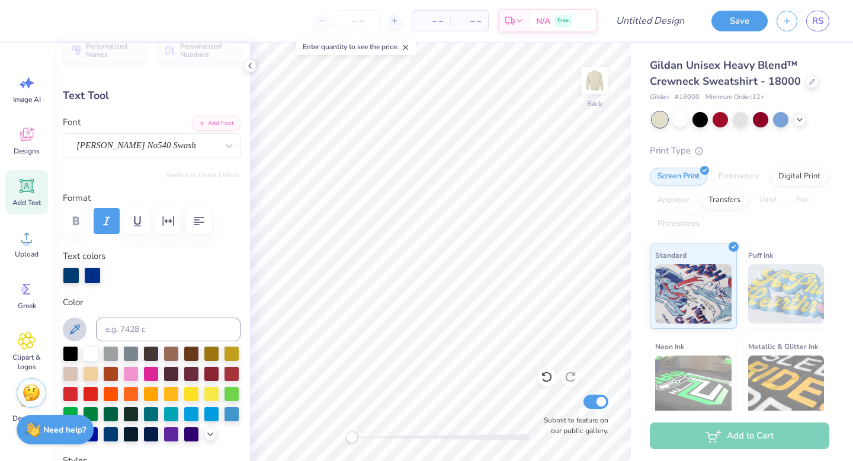
click at [81, 332] on icon at bounding box center [75, 329] width 14 height 14
click at [180, 279] on div at bounding box center [152, 275] width 178 height 17
type input "2.32"
type input "1.10"
type input "3.90"
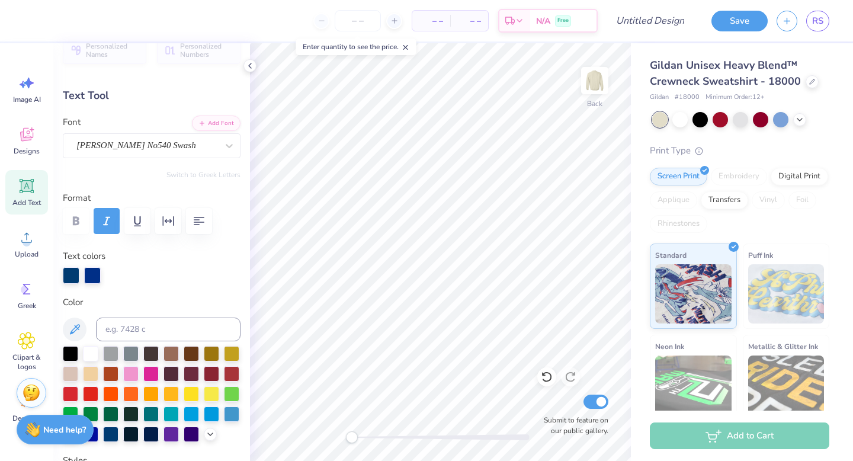
type input "0.0"
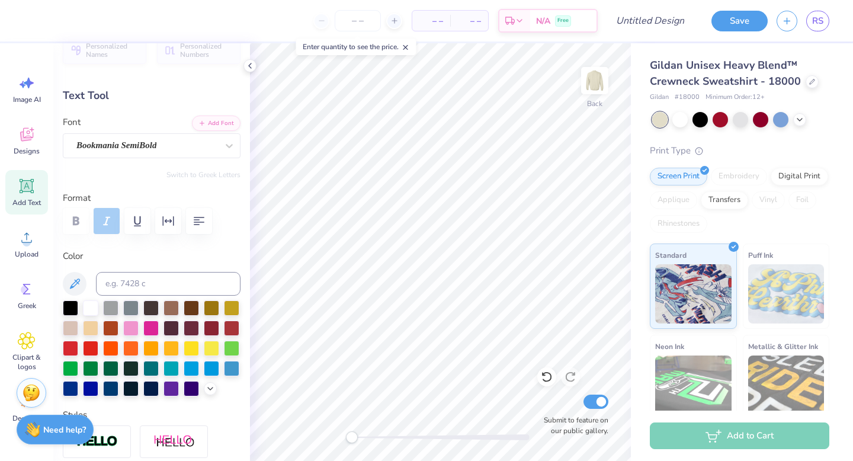
type input "1.65"
type input "1.91"
type input "3.73"
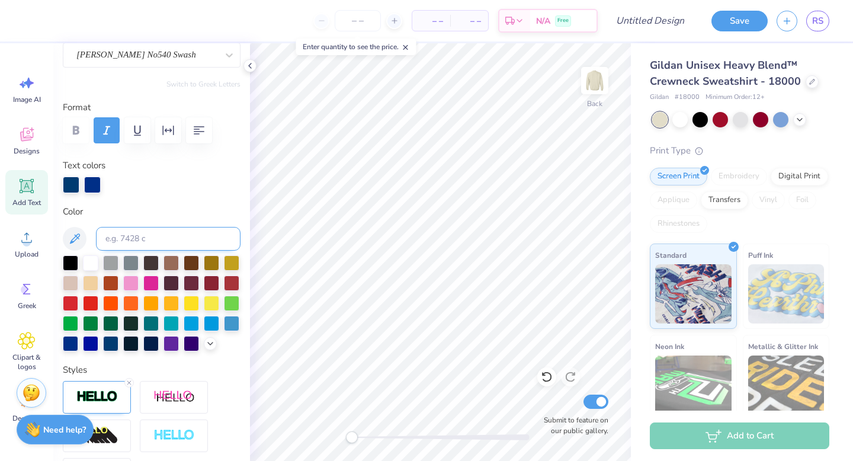
scroll to position [114, 0]
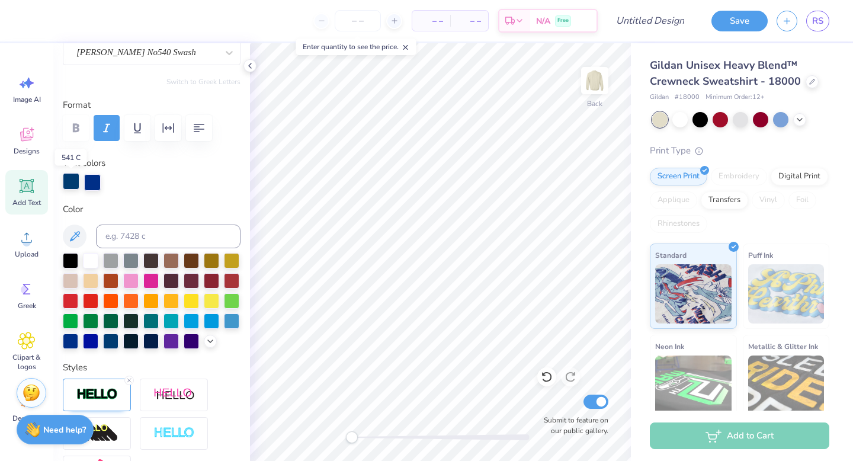
click at [73, 183] on div at bounding box center [71, 181] width 17 height 17
click at [71, 241] on icon at bounding box center [75, 236] width 10 height 10
click at [71, 185] on div at bounding box center [71, 182] width 17 height 17
type input "0.0"
type input "3.93"
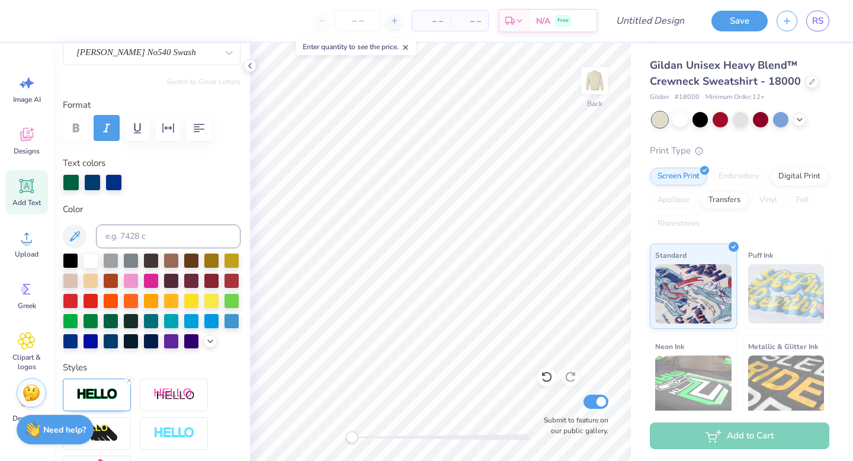
type input "0.0"
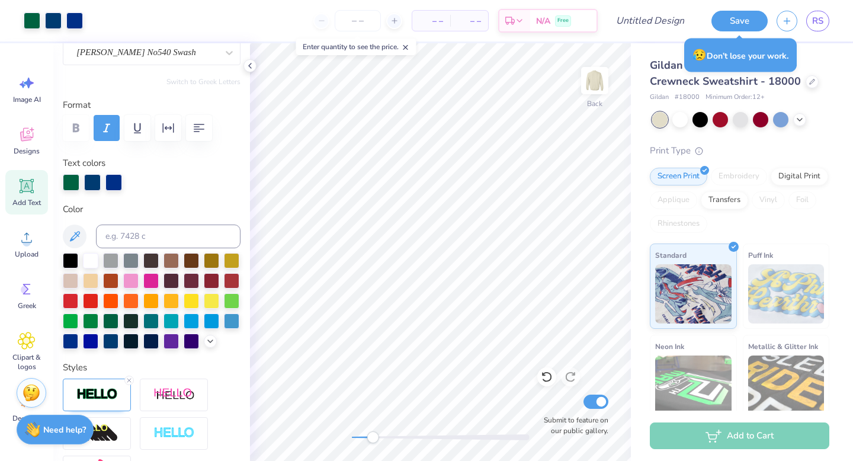
drag, startPoint x: 349, startPoint y: 439, endPoint x: 370, endPoint y: 440, distance: 21.4
click at [371, 440] on div "Accessibility label" at bounding box center [373, 437] width 12 height 12
type input "3.41"
type input "-4.6"
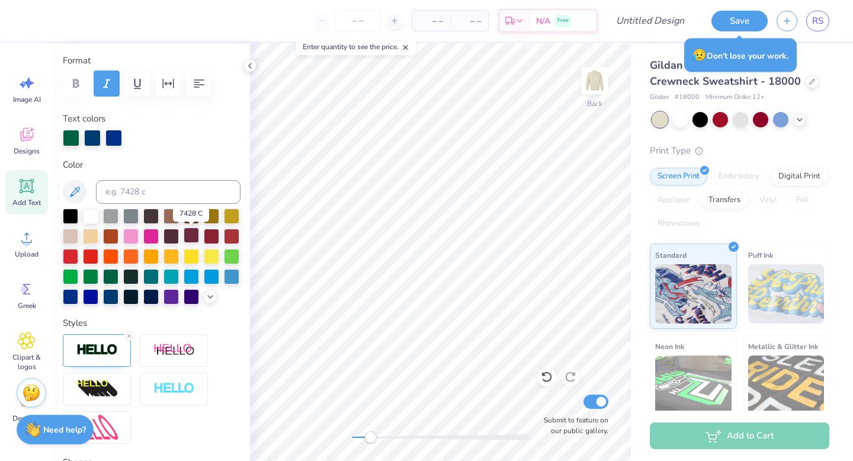
scroll to position [160, 0]
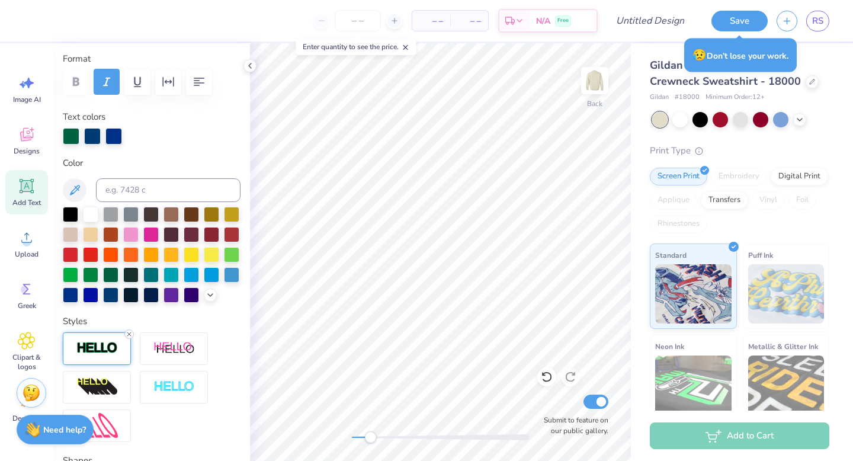
click at [129, 334] on line at bounding box center [129, 334] width 4 height 4
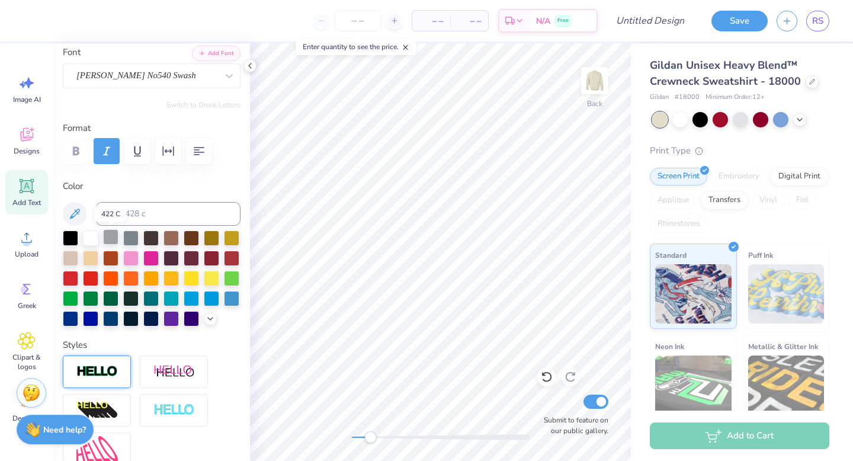
scroll to position [91, 0]
click at [103, 373] on img at bounding box center [96, 371] width 41 height 14
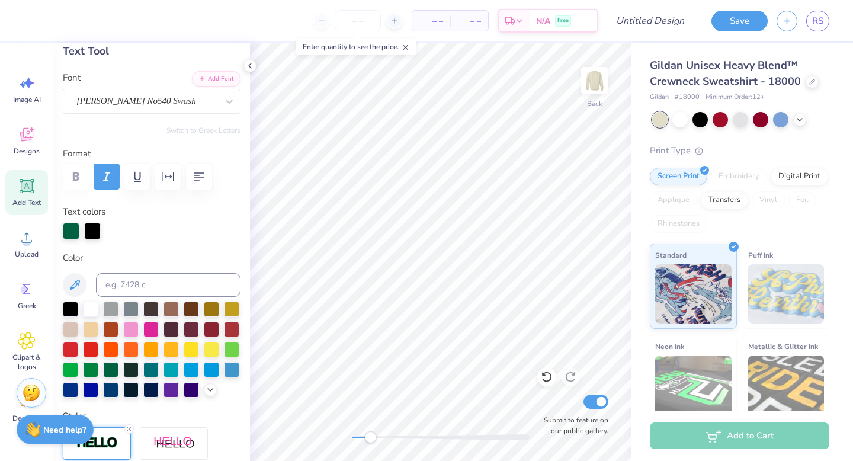
scroll to position [64, 0]
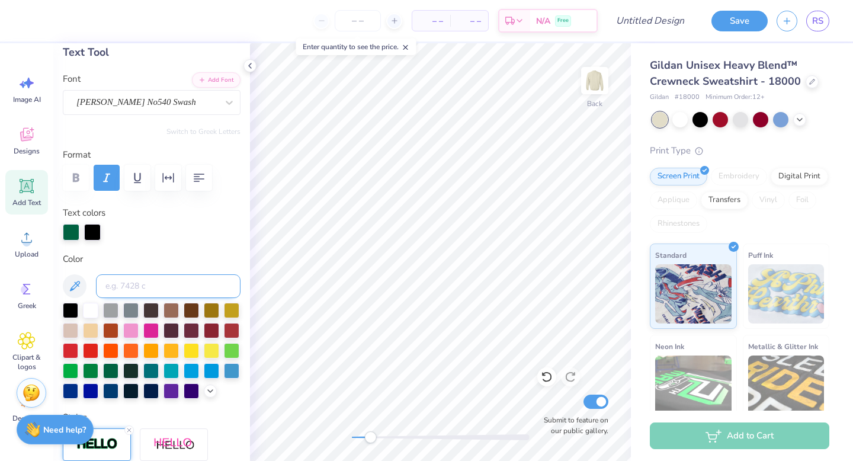
click at [137, 287] on input at bounding box center [168, 286] width 145 height 24
type input "541"
click at [116, 228] on div at bounding box center [113, 231] width 17 height 17
click at [127, 290] on input at bounding box center [168, 286] width 145 height 24
type input "541"
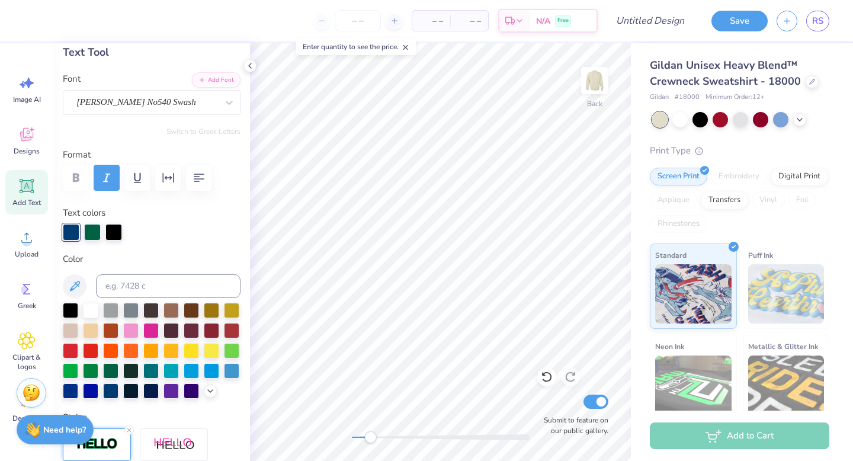
type input "0.0"
type input "2.32"
type input "1.10"
type input "3.90"
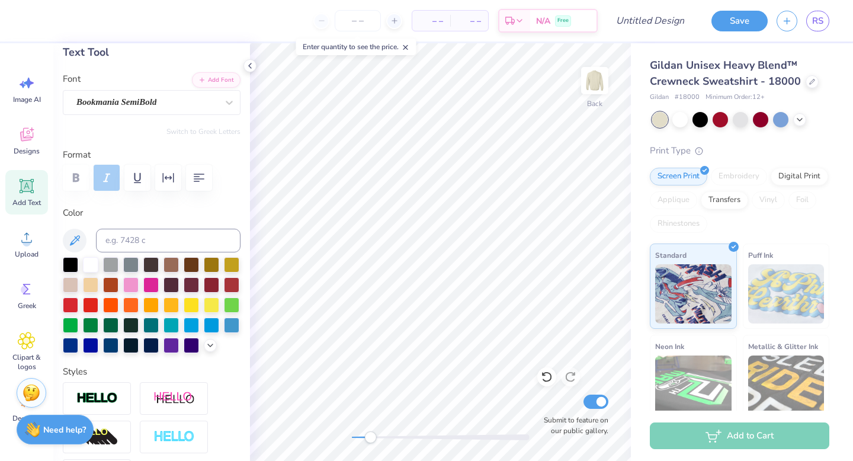
type input "1.61"
type input "1.86"
type input "3.75"
type input "-4.6"
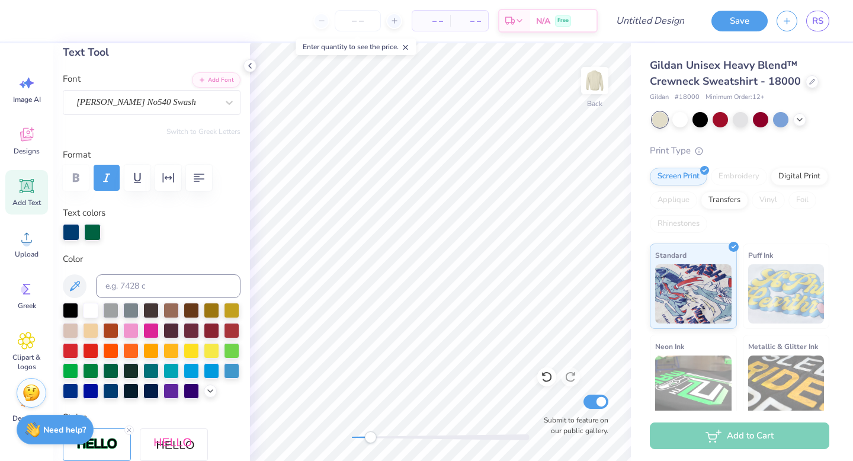
click at [78, 174] on div at bounding box center [152, 178] width 178 height 26
type input "1.71"
type input "1.98"
type input "3.63"
click at [90, 233] on div at bounding box center [92, 231] width 17 height 17
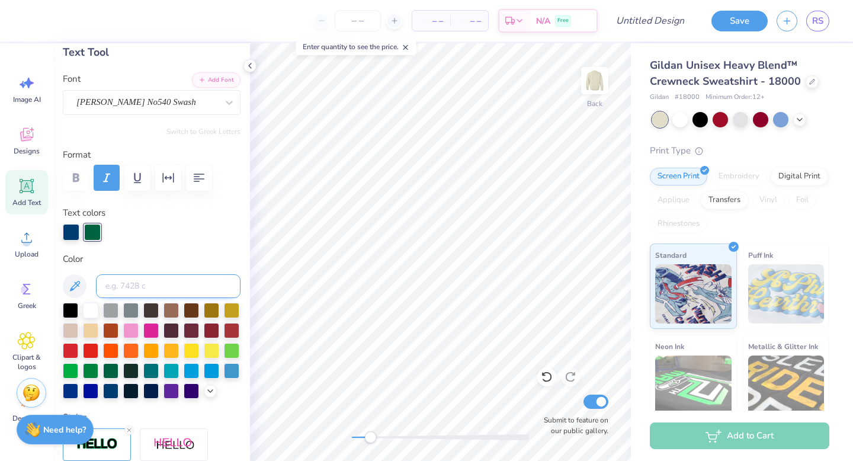
click at [121, 282] on input at bounding box center [168, 286] width 145 height 24
type input "541"
type input "0.0"
drag, startPoint x: 368, startPoint y: 440, endPoint x: 348, endPoint y: 437, distance: 19.8
click at [348, 437] on div "Accessibility label" at bounding box center [352, 437] width 12 height 12
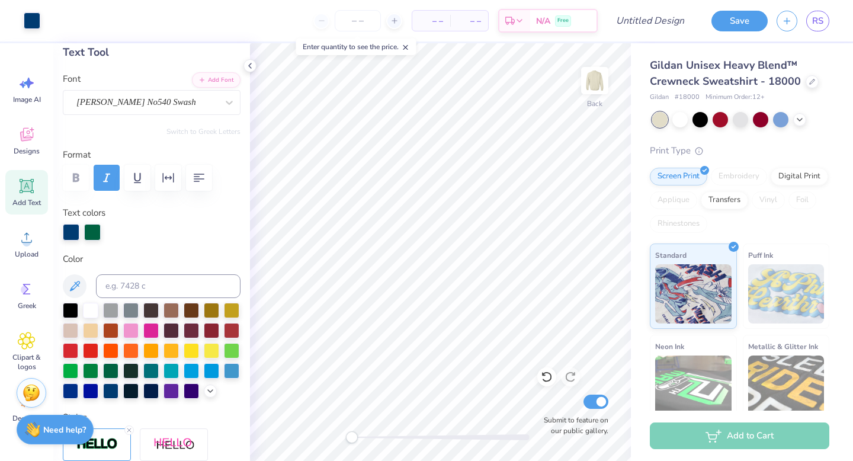
type input "2.83"
type input "1.29"
type input "3.72"
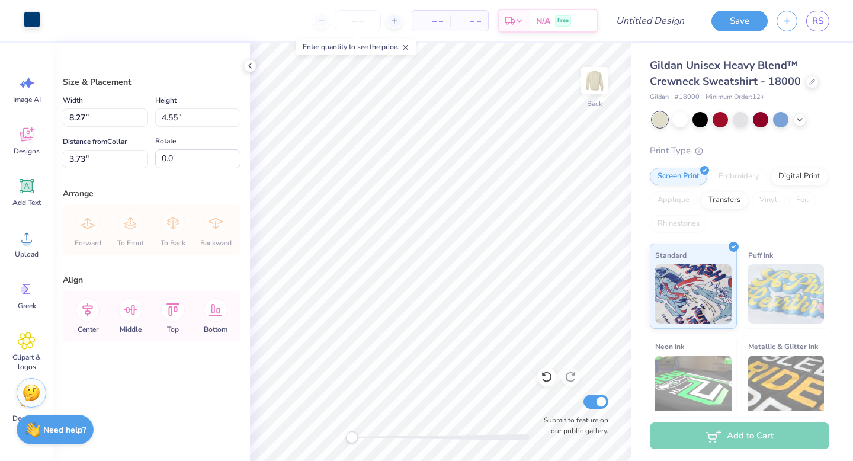
click at [32, 21] on div at bounding box center [32, 19] width 17 height 17
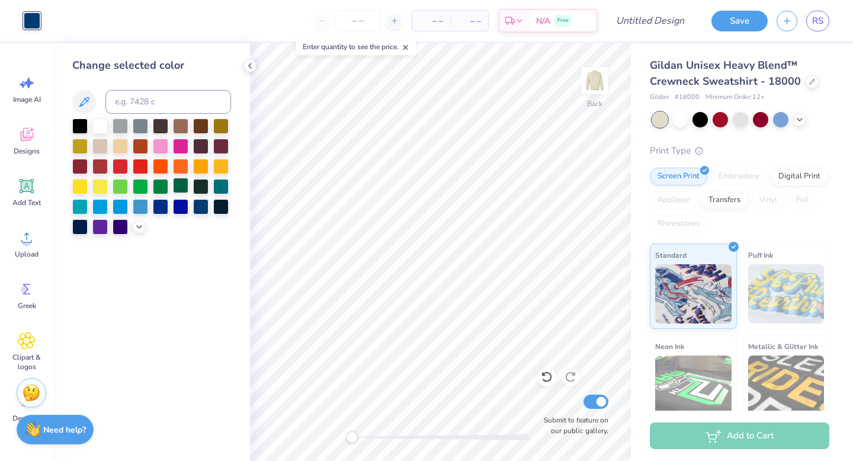
click at [184, 185] on div at bounding box center [180, 185] width 15 height 15
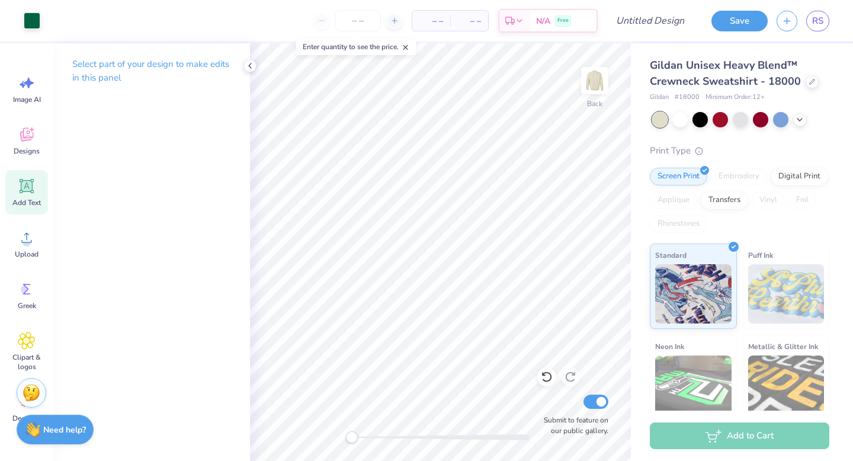
click at [30, 187] on icon at bounding box center [26, 186] width 11 height 11
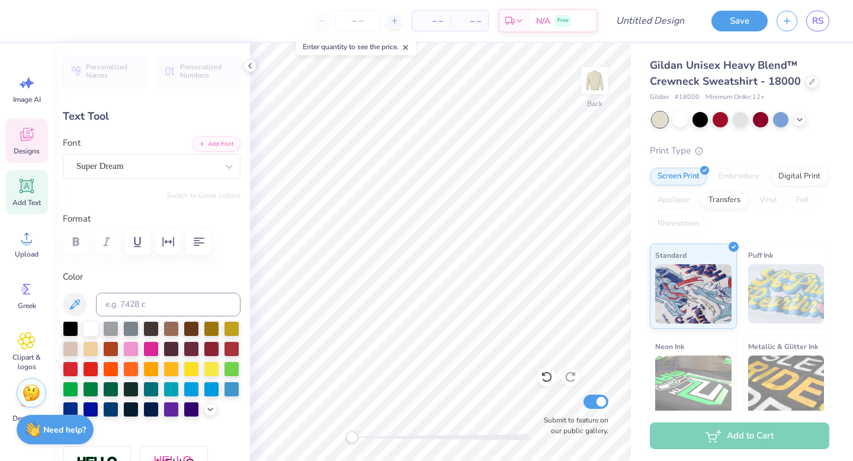
click at [26, 149] on span "Designs" at bounding box center [27, 150] width 26 height 9
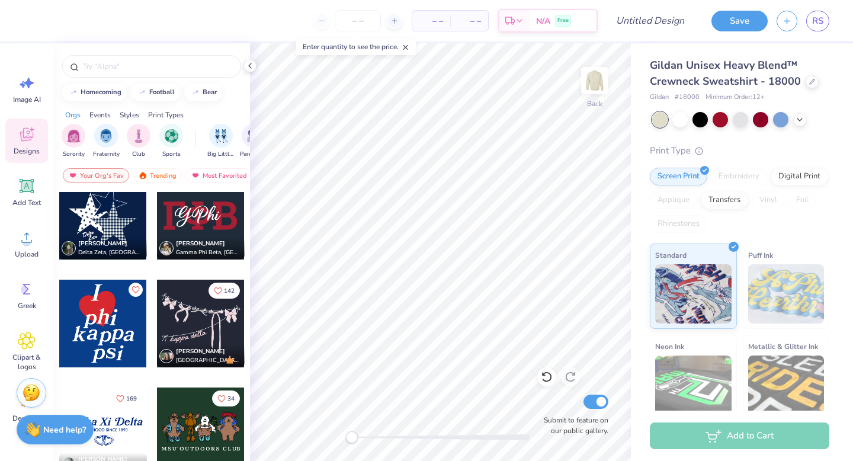
scroll to position [2293, 0]
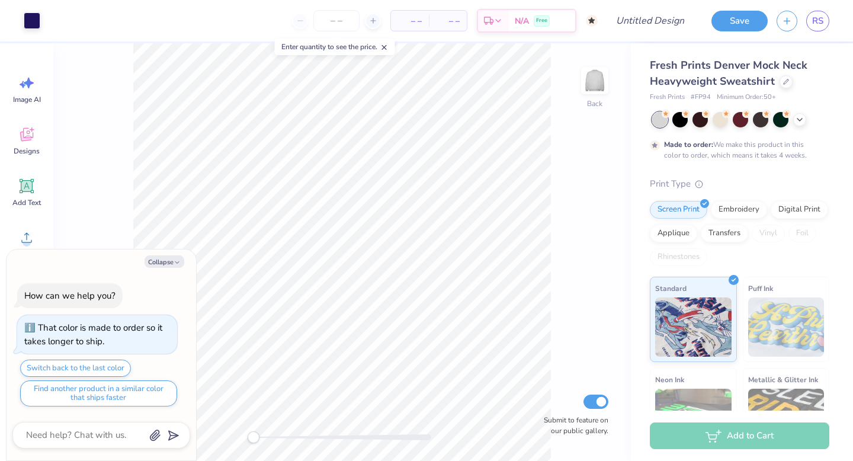
type textarea "x"
